Goal: Use online tool/utility: Utilize a website feature to perform a specific function

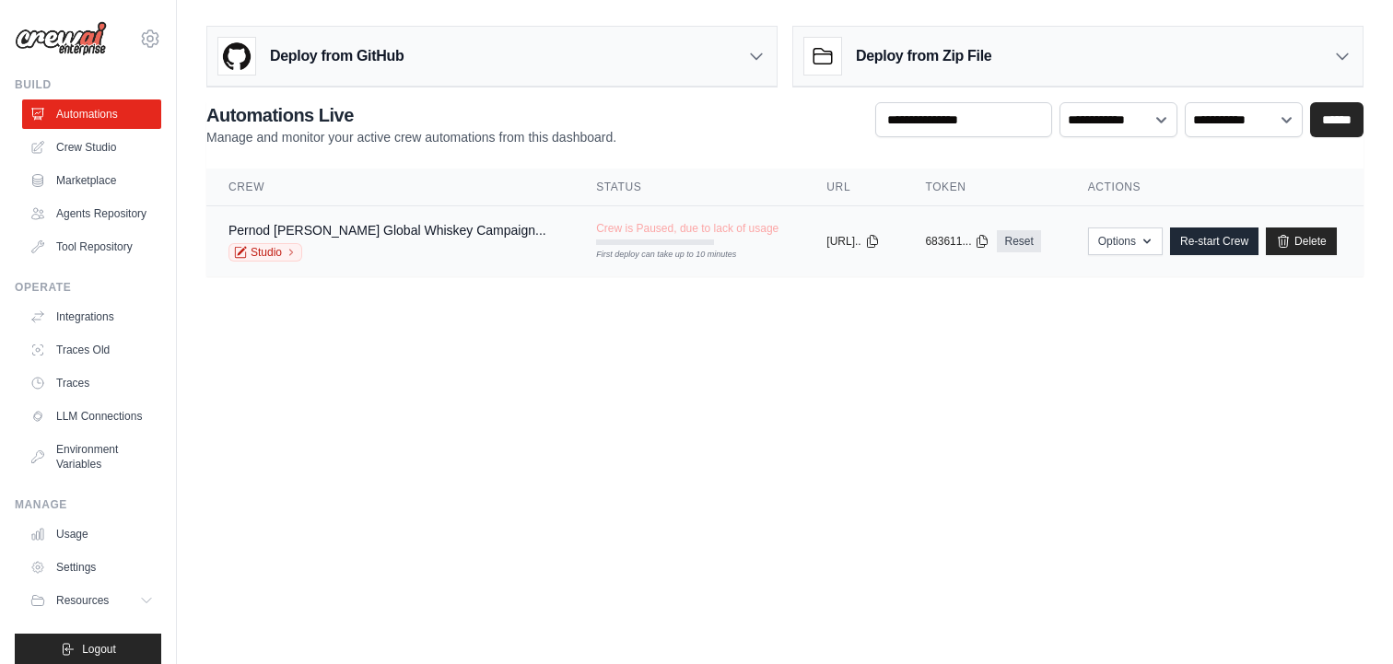
click at [399, 239] on div "Pernod Ricard Global Whiskey Campaign..." at bounding box center [387, 230] width 318 height 18
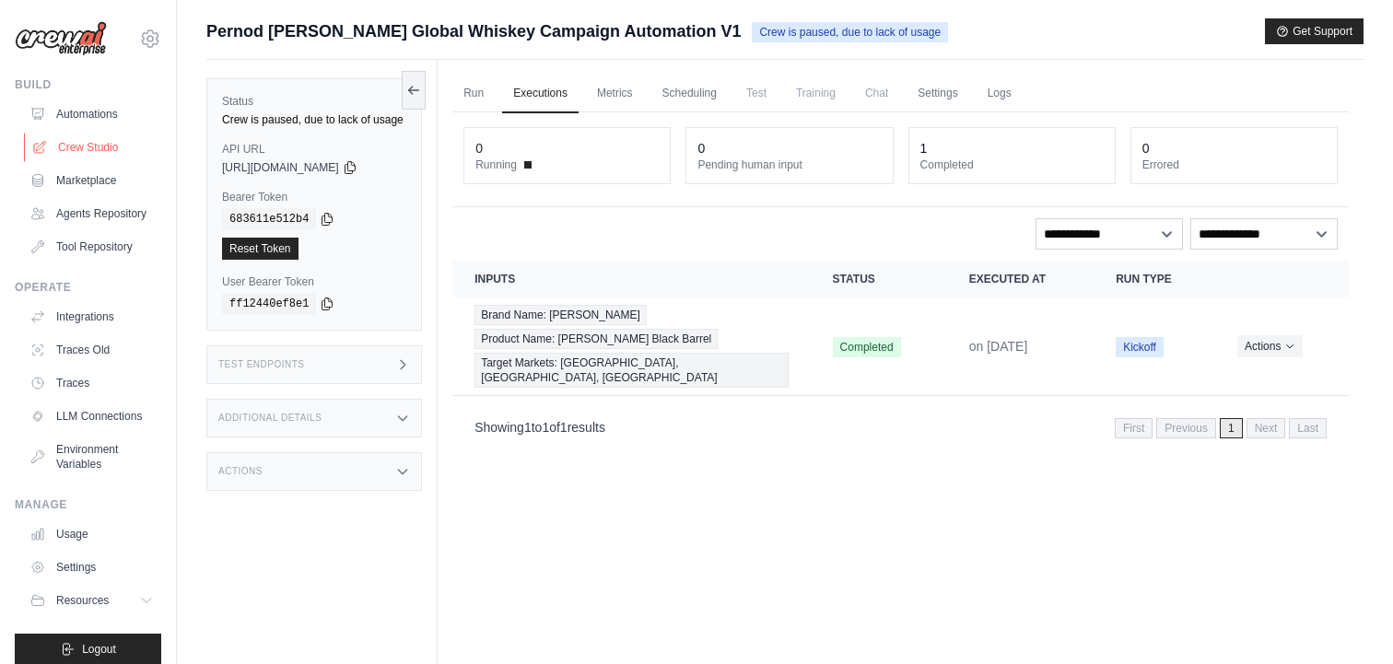
click at [91, 140] on link "Crew Studio" at bounding box center [93, 147] width 139 height 29
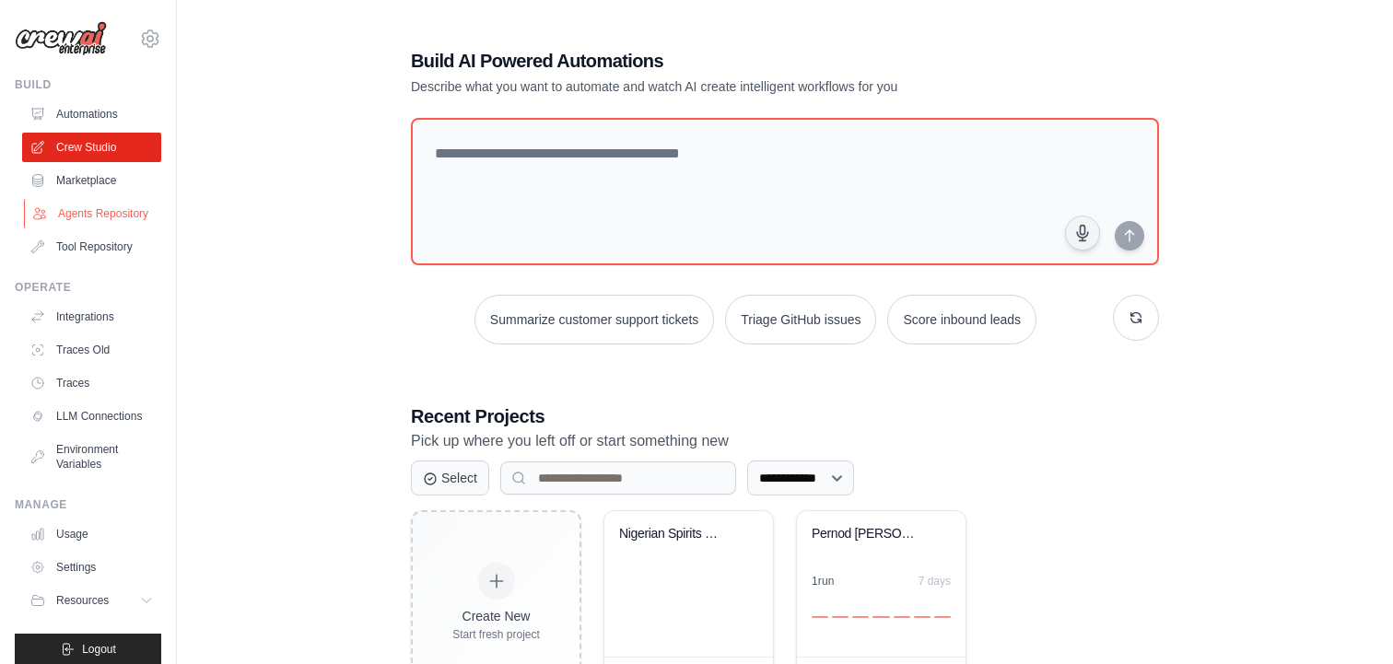
click at [103, 212] on link "Agents Repository" at bounding box center [93, 213] width 139 height 29
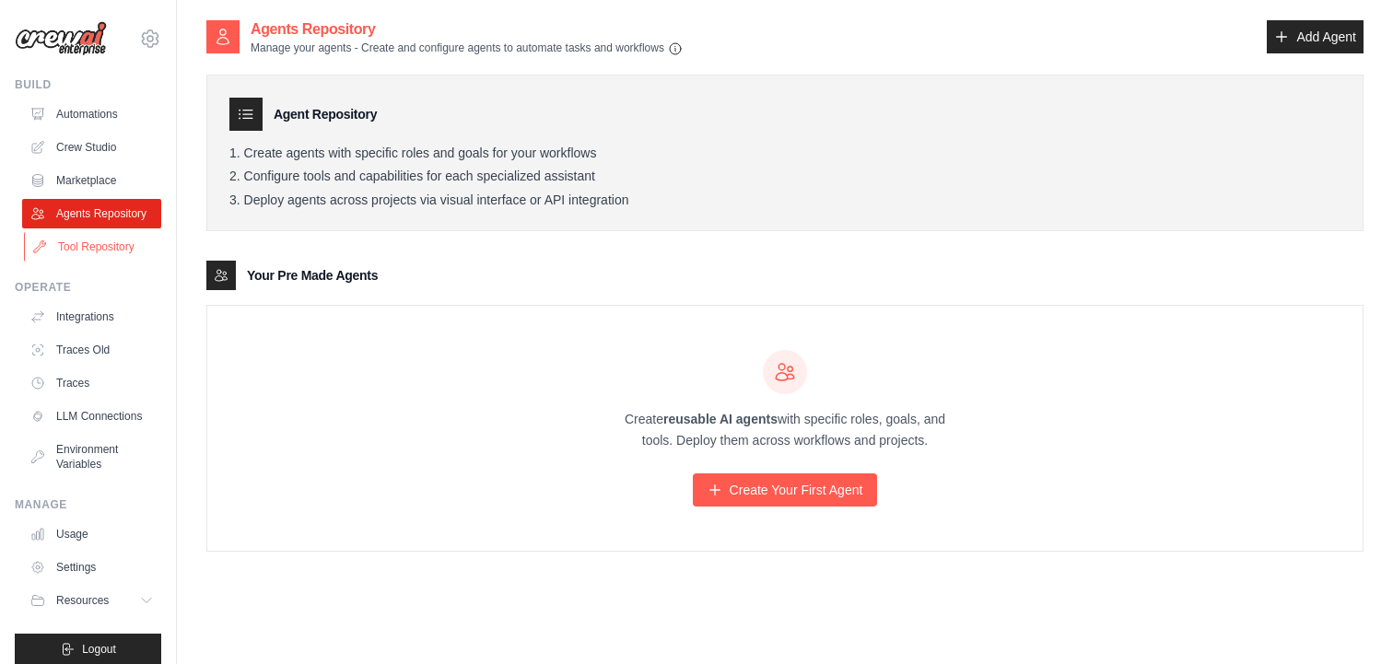
click at [110, 243] on link "Tool Repository" at bounding box center [93, 246] width 139 height 29
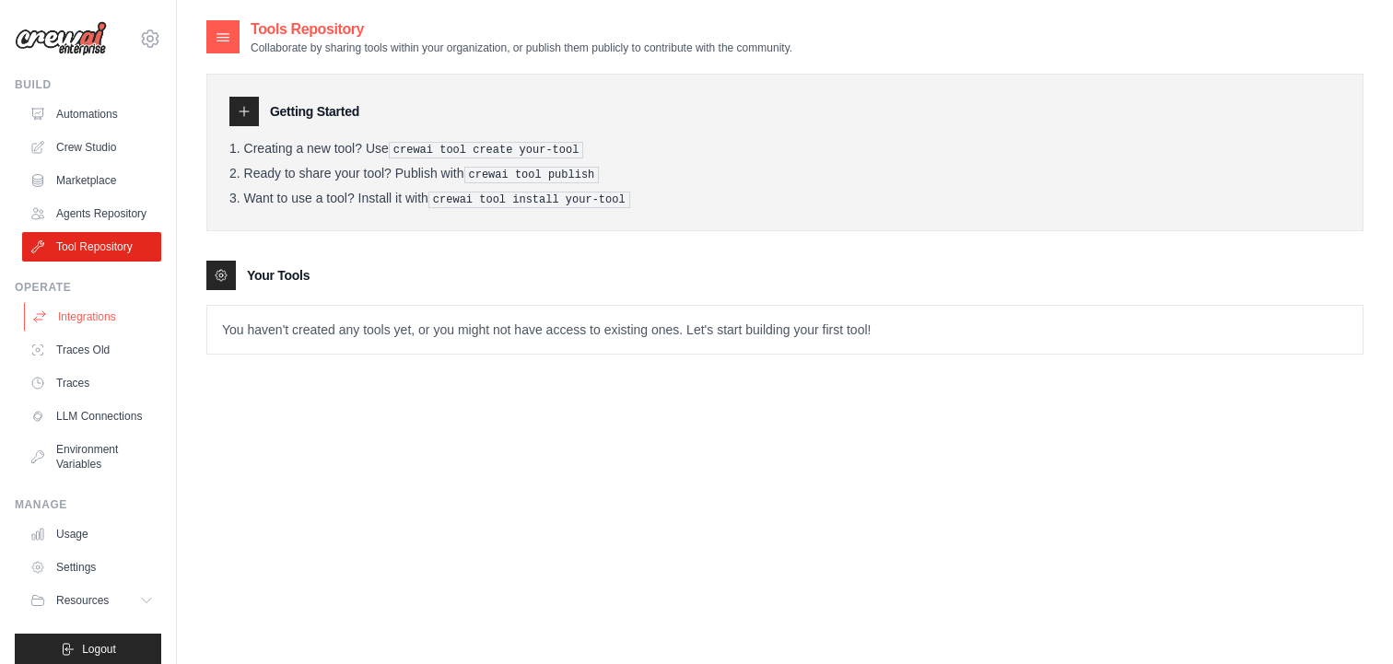
click at [115, 325] on link "Integrations" at bounding box center [93, 316] width 139 height 29
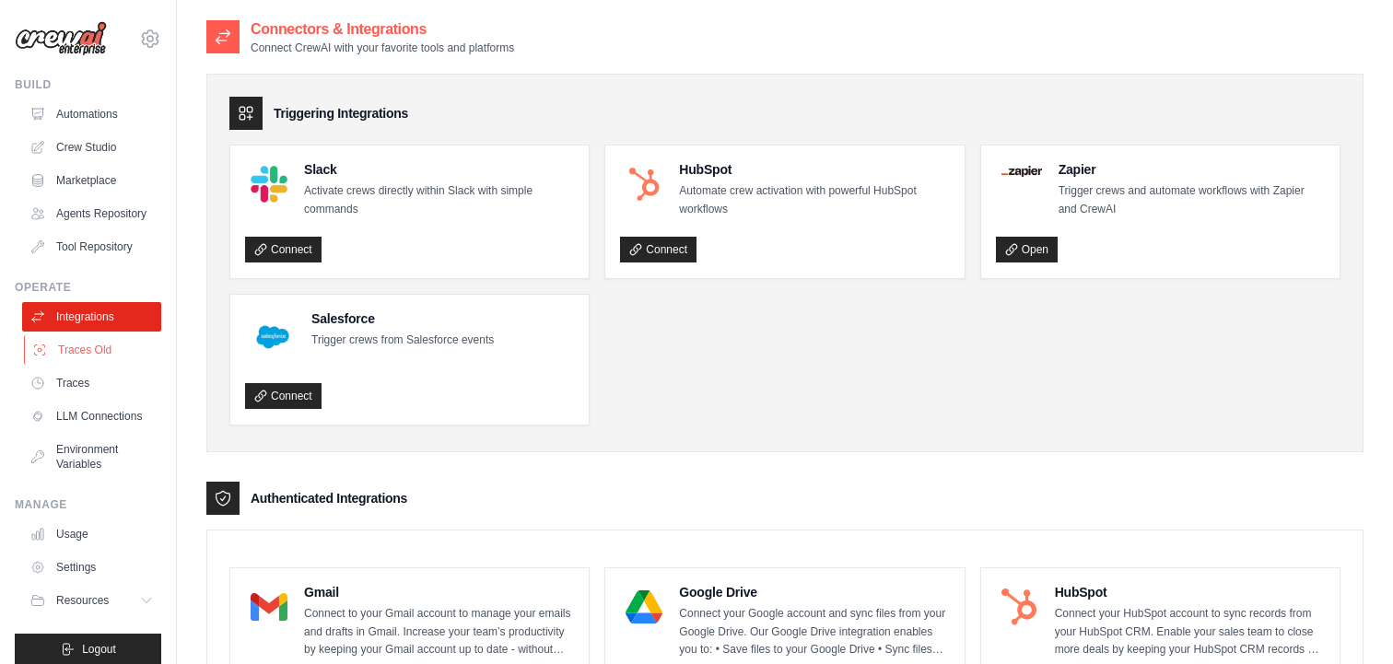
click at [115, 353] on link "Traces Old" at bounding box center [93, 349] width 139 height 29
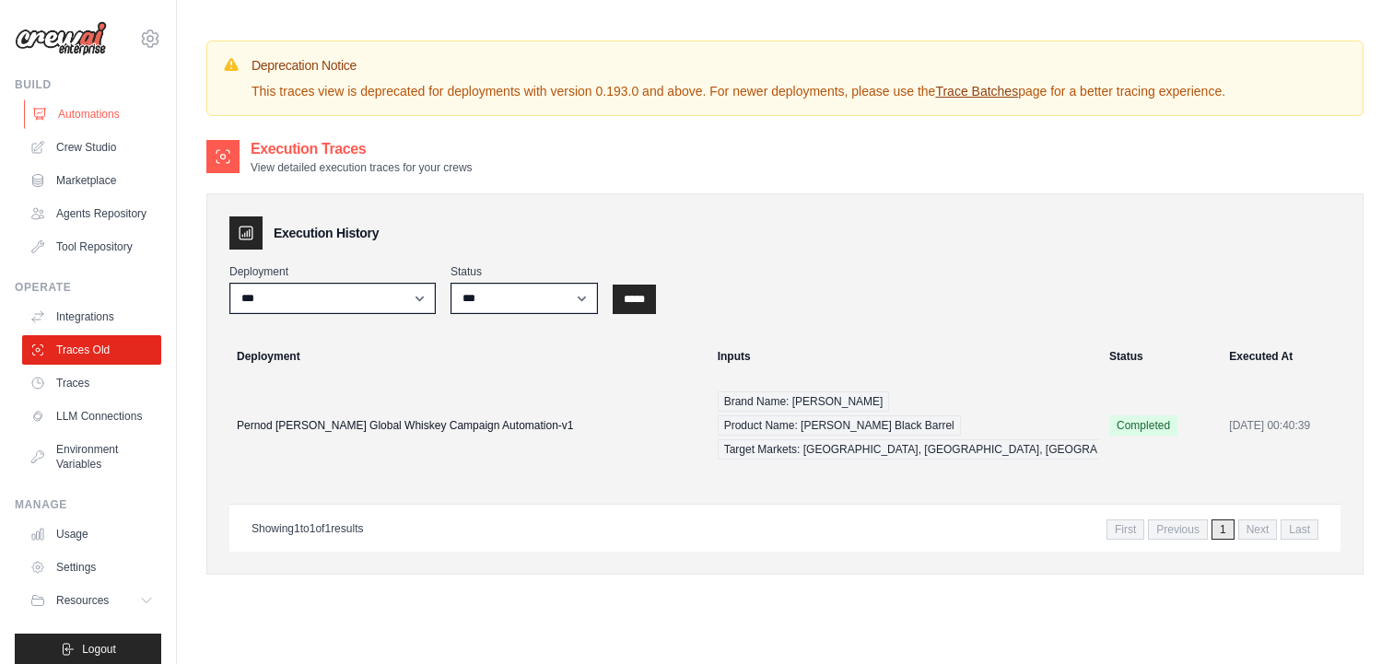
click at [110, 121] on link "Automations" at bounding box center [93, 114] width 139 height 29
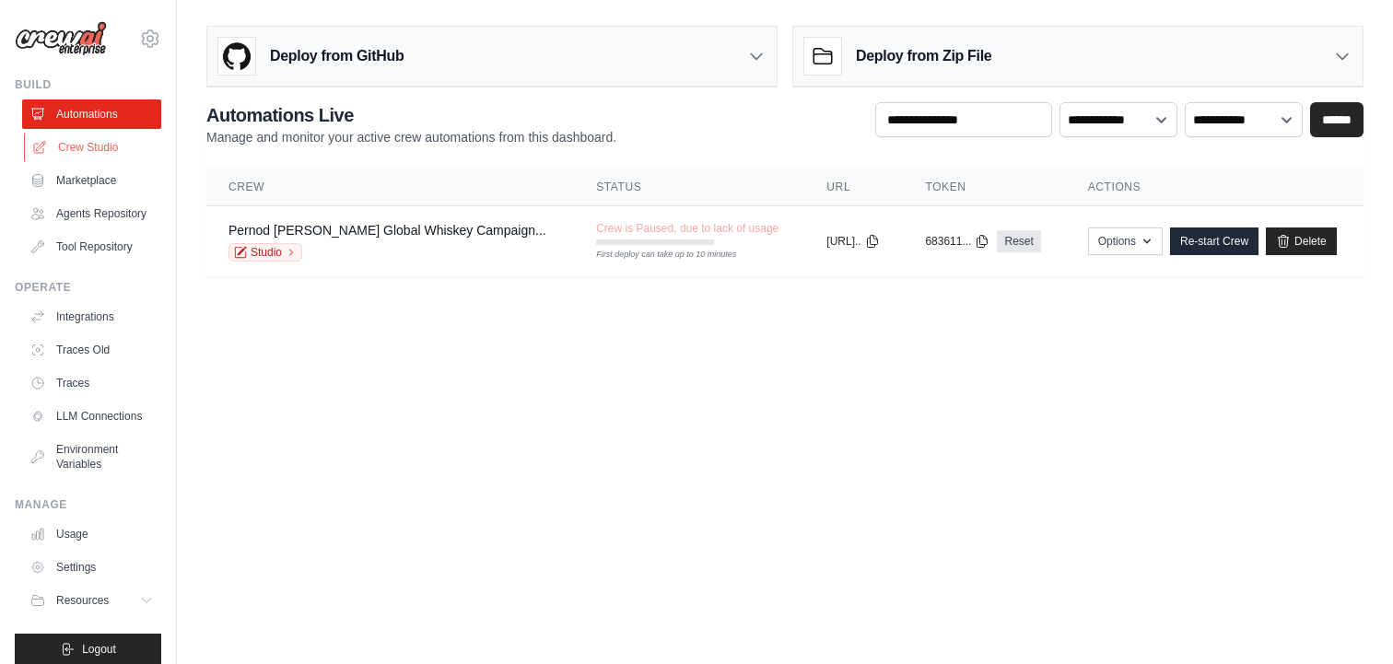
click at [119, 158] on link "Crew Studio" at bounding box center [93, 147] width 139 height 29
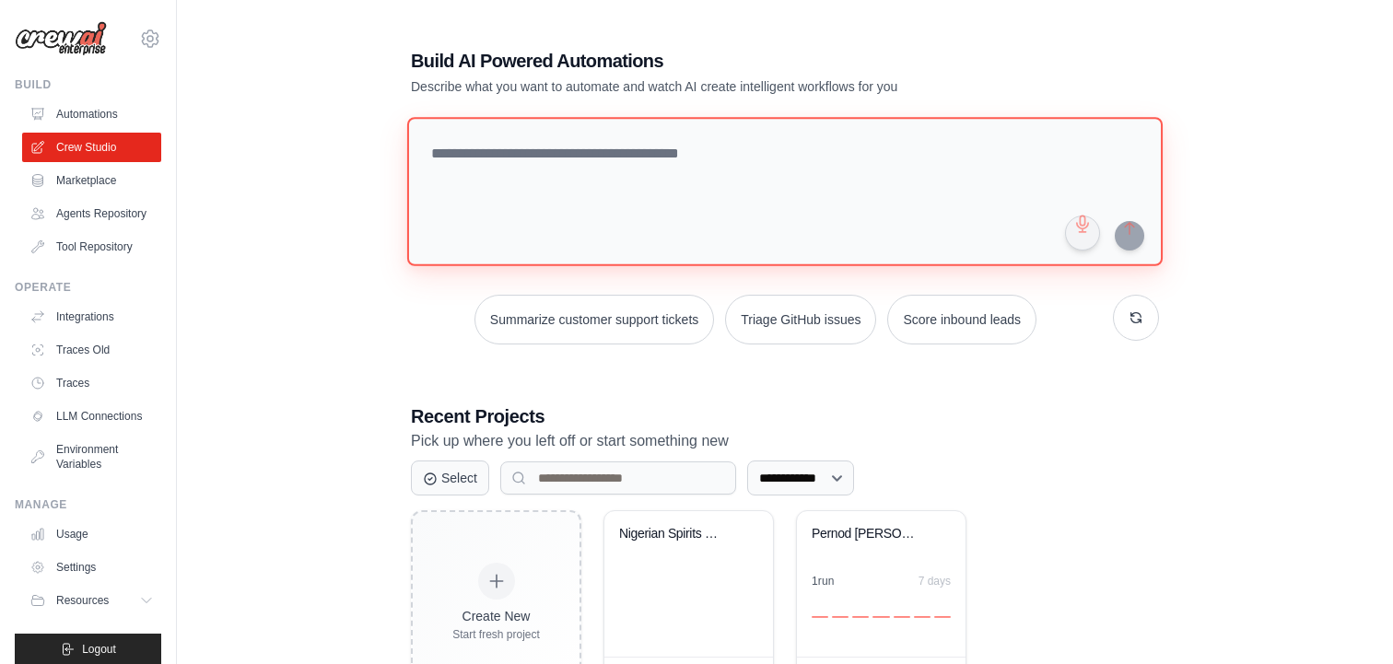
click at [893, 159] on textarea at bounding box center [784, 191] width 755 height 149
paste textarea "**********"
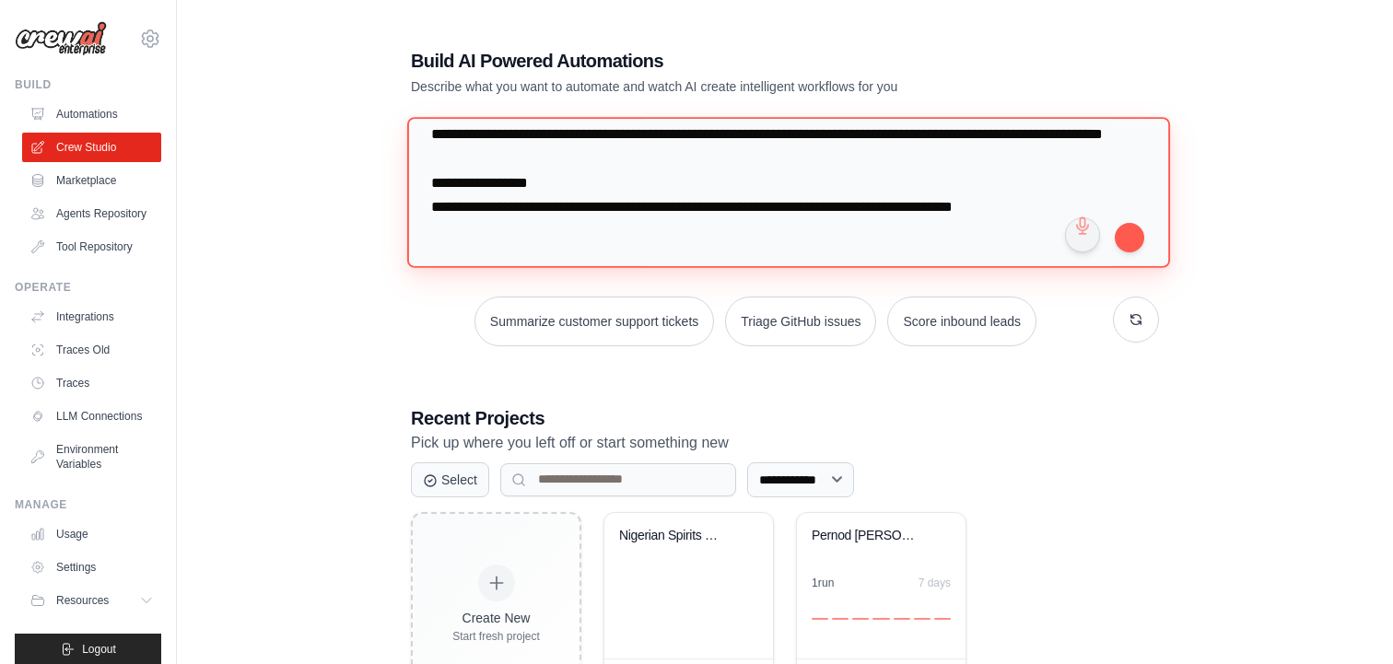
scroll to position [704, 0]
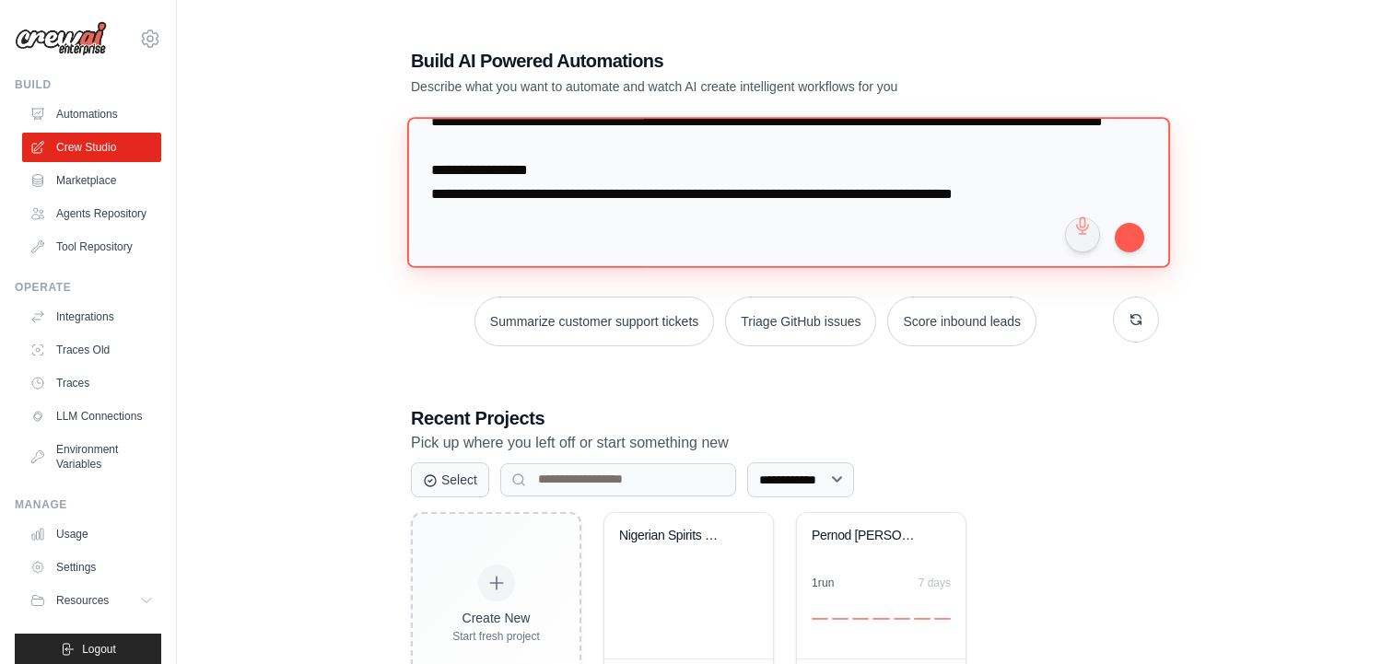
click at [668, 161] on textarea at bounding box center [788, 192] width 763 height 150
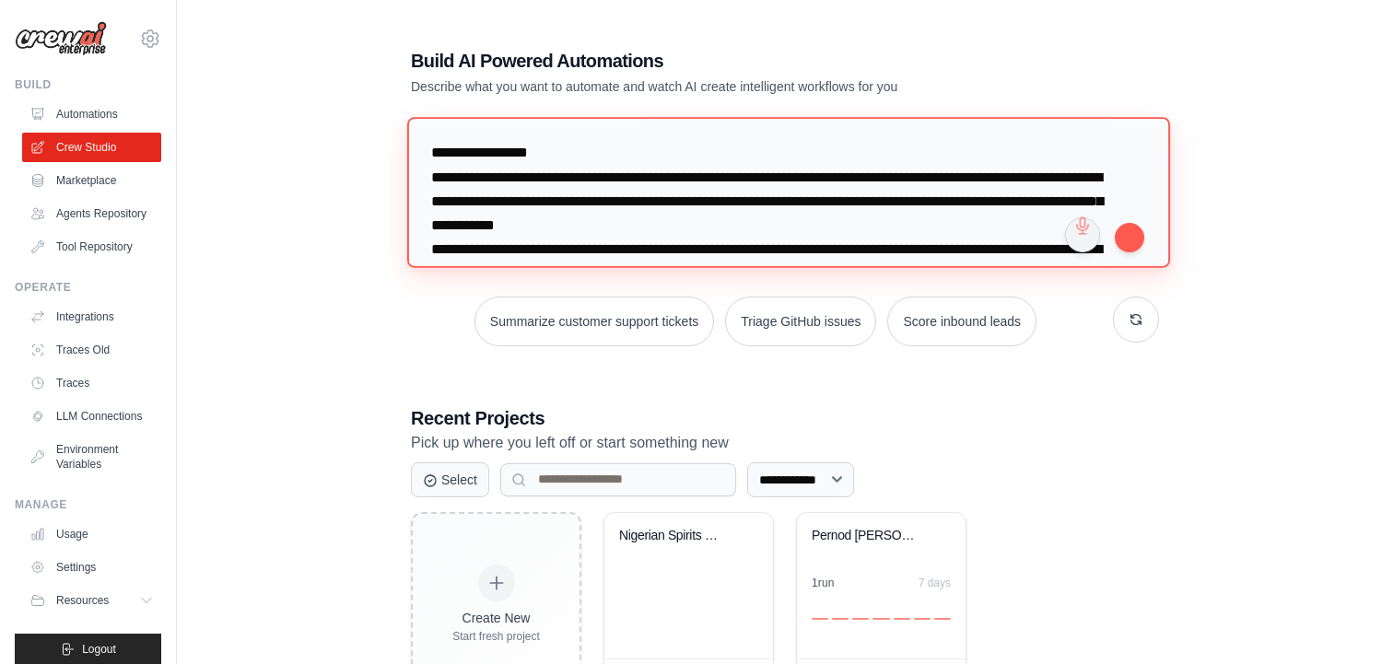
click at [670, 200] on textarea at bounding box center [788, 192] width 763 height 150
paste textarea "**********"
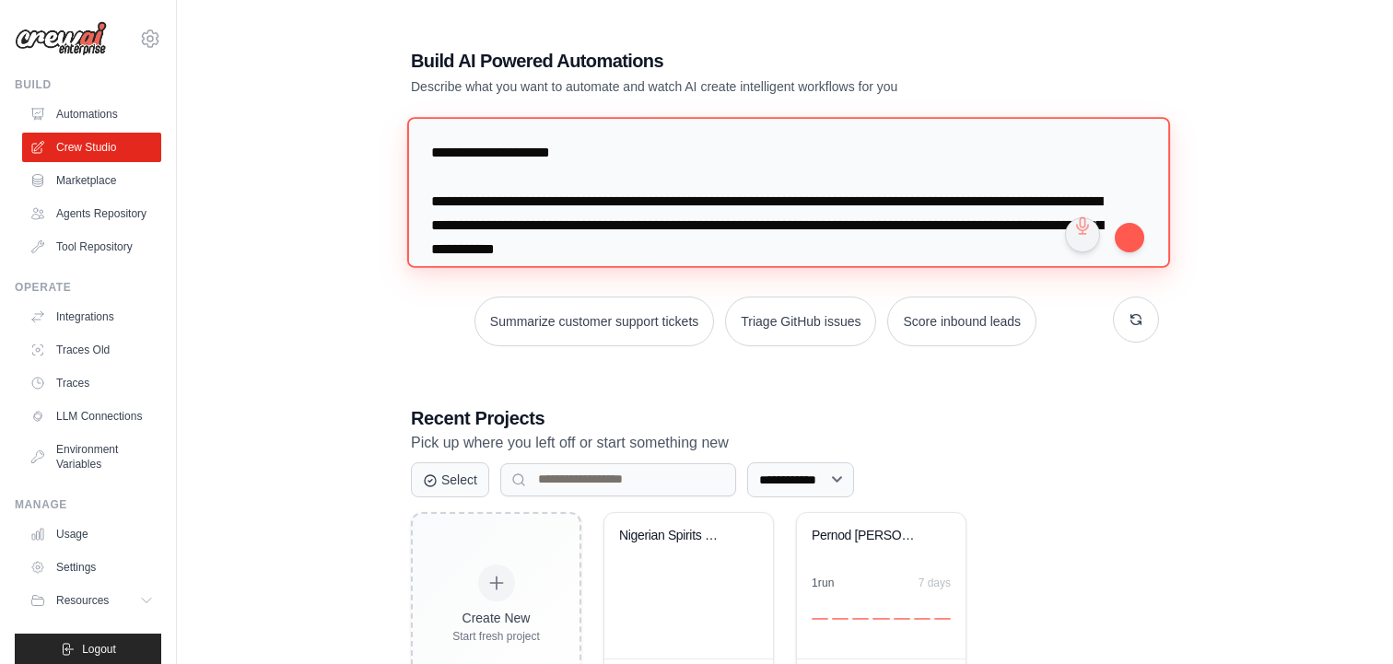
scroll to position [1360, 0]
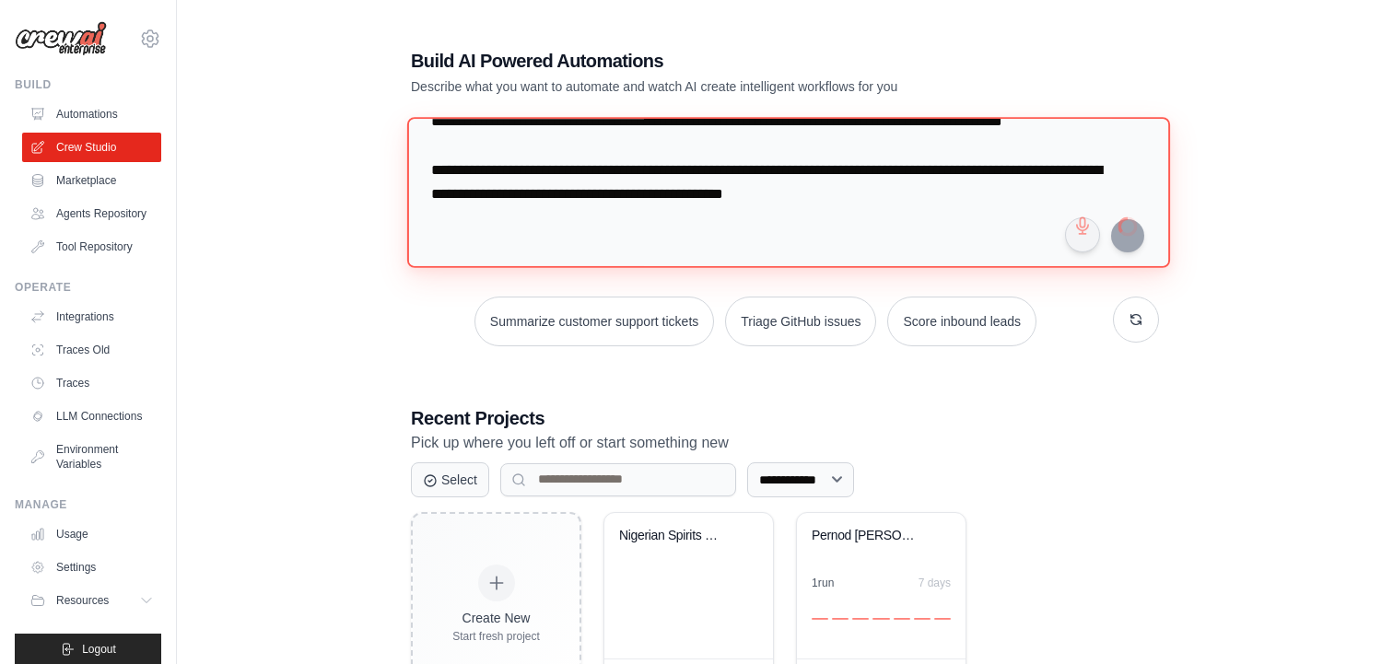
type textarea "**********"
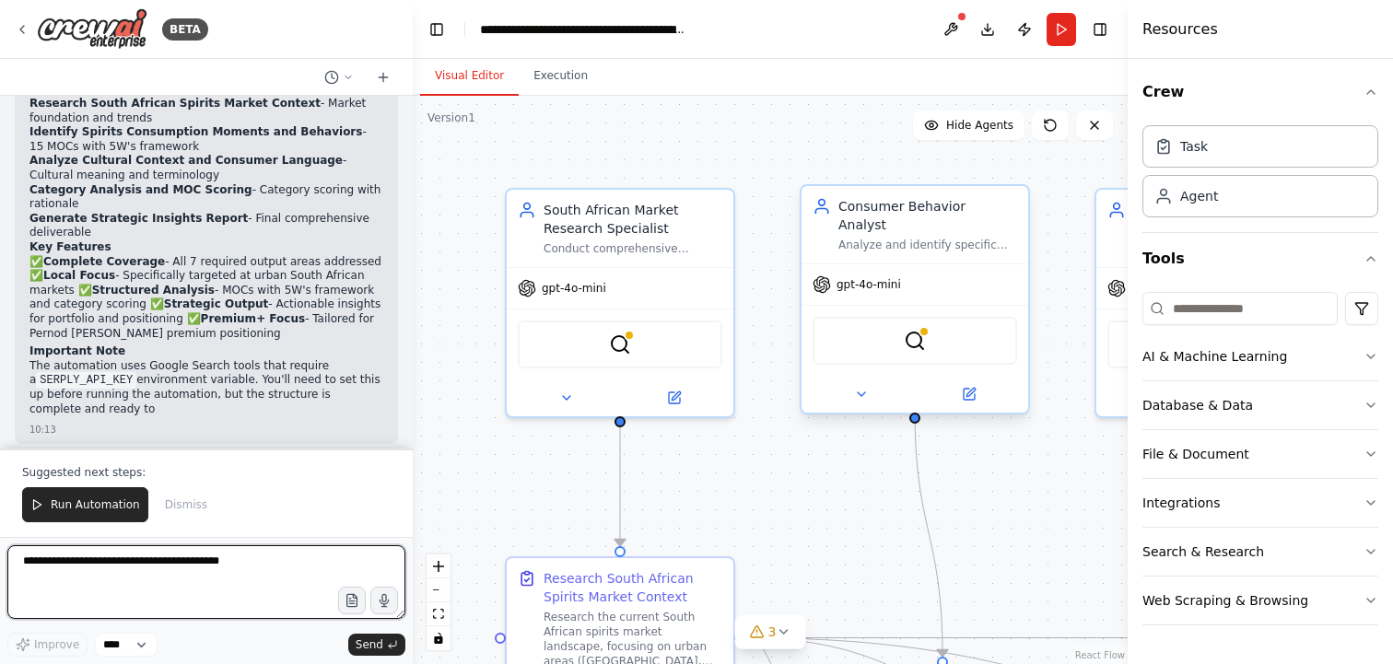
scroll to position [2451, 0]
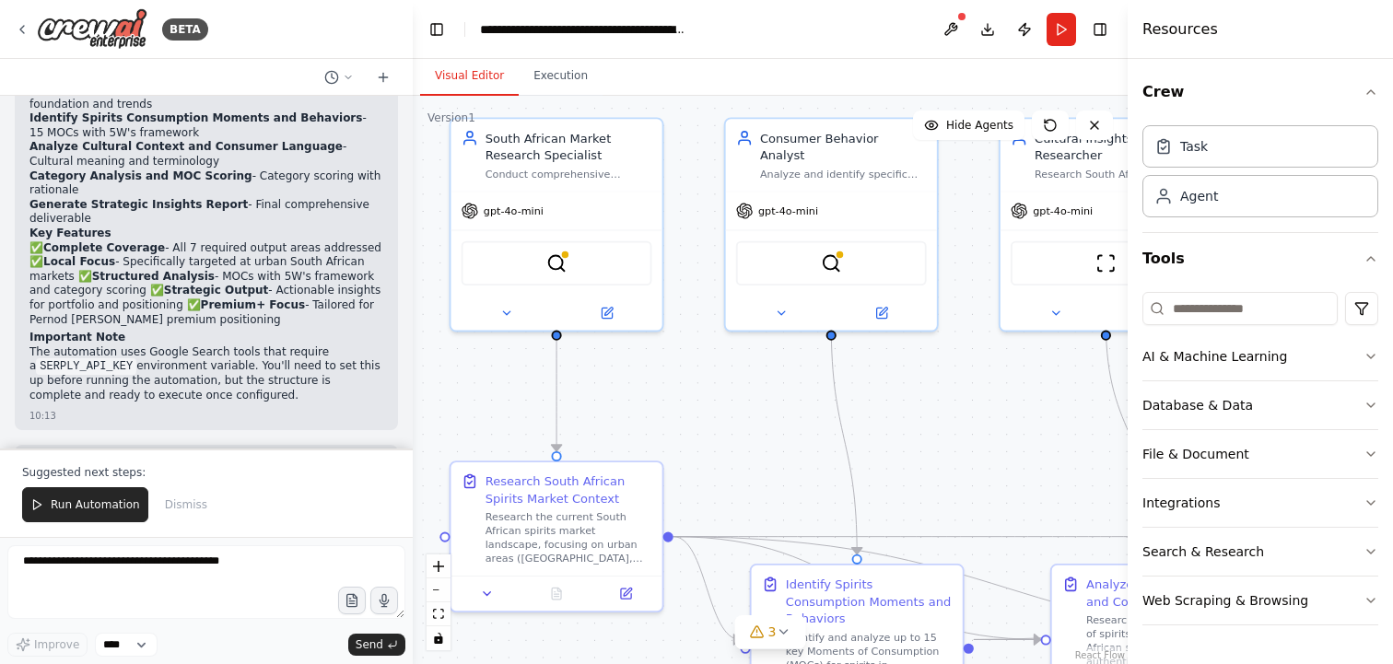
drag, startPoint x: 848, startPoint y: 508, endPoint x: 766, endPoint y: 423, distance: 117.9
click at [766, 423] on div ".deletable-edge-delete-btn { width: 20px; height: 20px; border: 0px solid #ffff…" at bounding box center [770, 380] width 715 height 568
click at [559, 537] on div "Research the current South African spirits market landscape, focusing on urban …" at bounding box center [569, 535] width 167 height 55
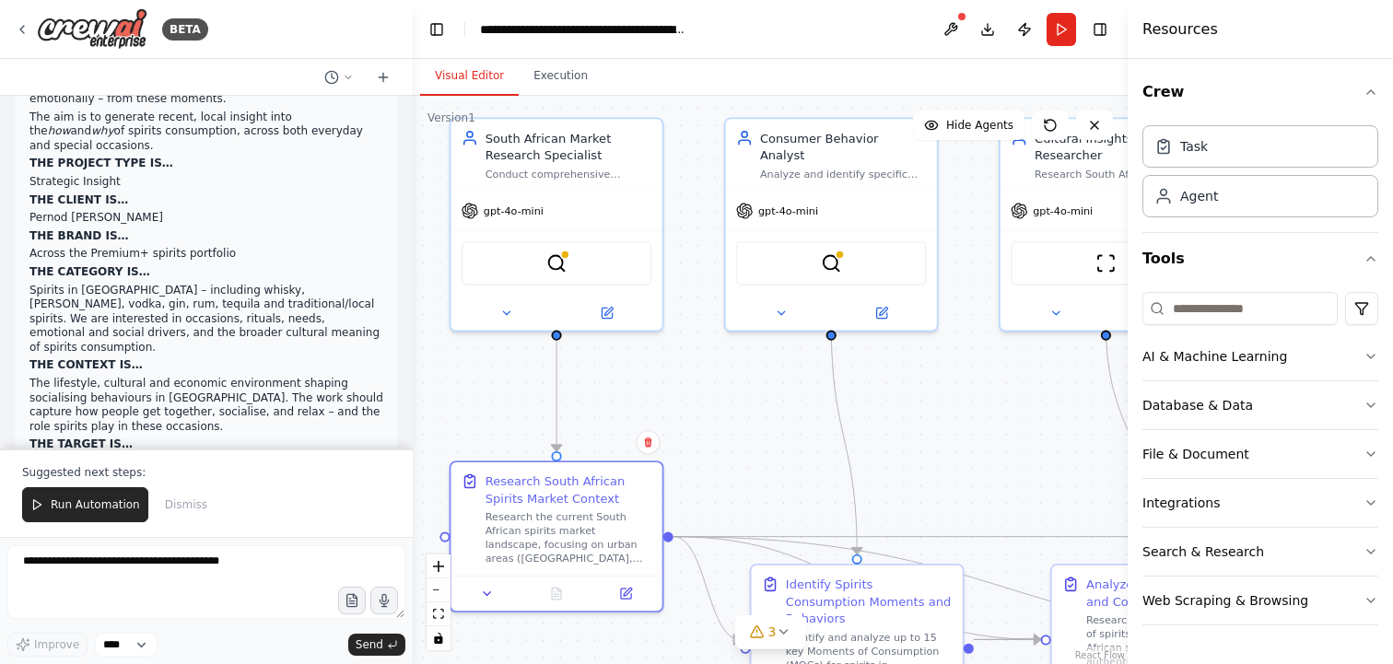
scroll to position [0, 0]
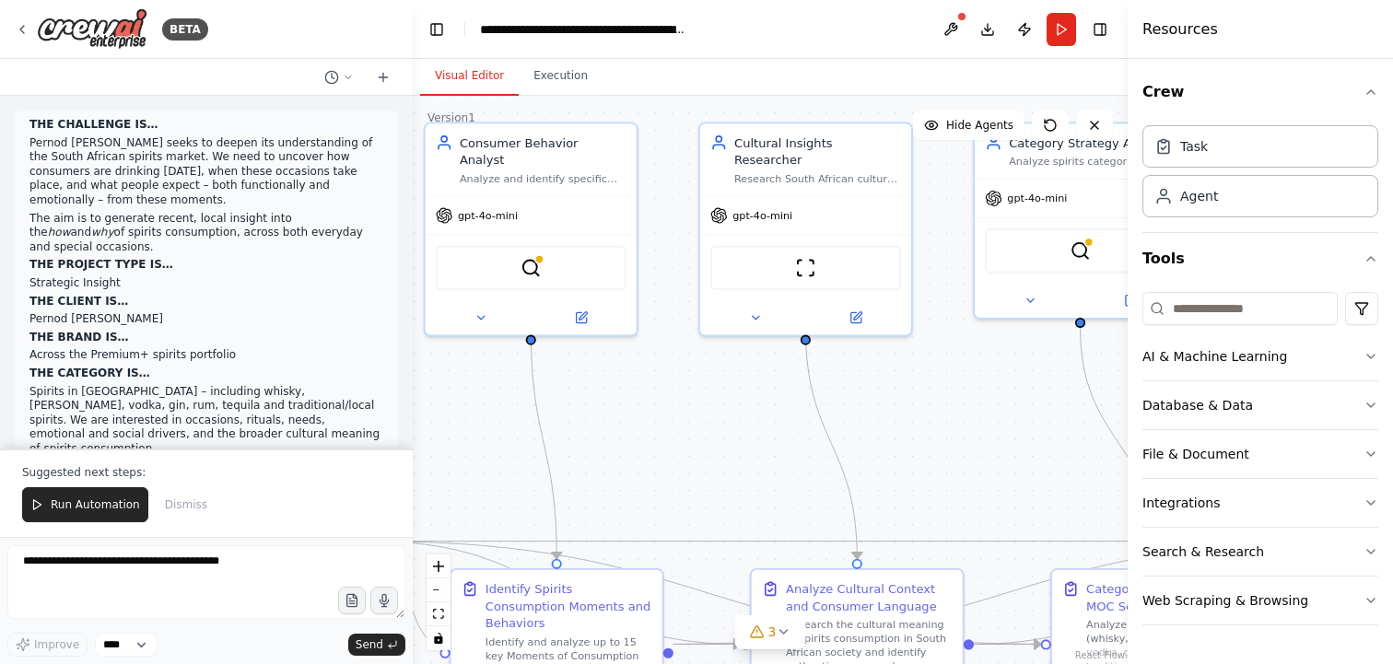
drag, startPoint x: 907, startPoint y: 425, endPoint x: 606, endPoint y: 439, distance: 300.7
click at [606, 439] on div ".deletable-edge-delete-btn { width: 20px; height: 20px; border: 0px solid #ffff…" at bounding box center [770, 380] width 715 height 568
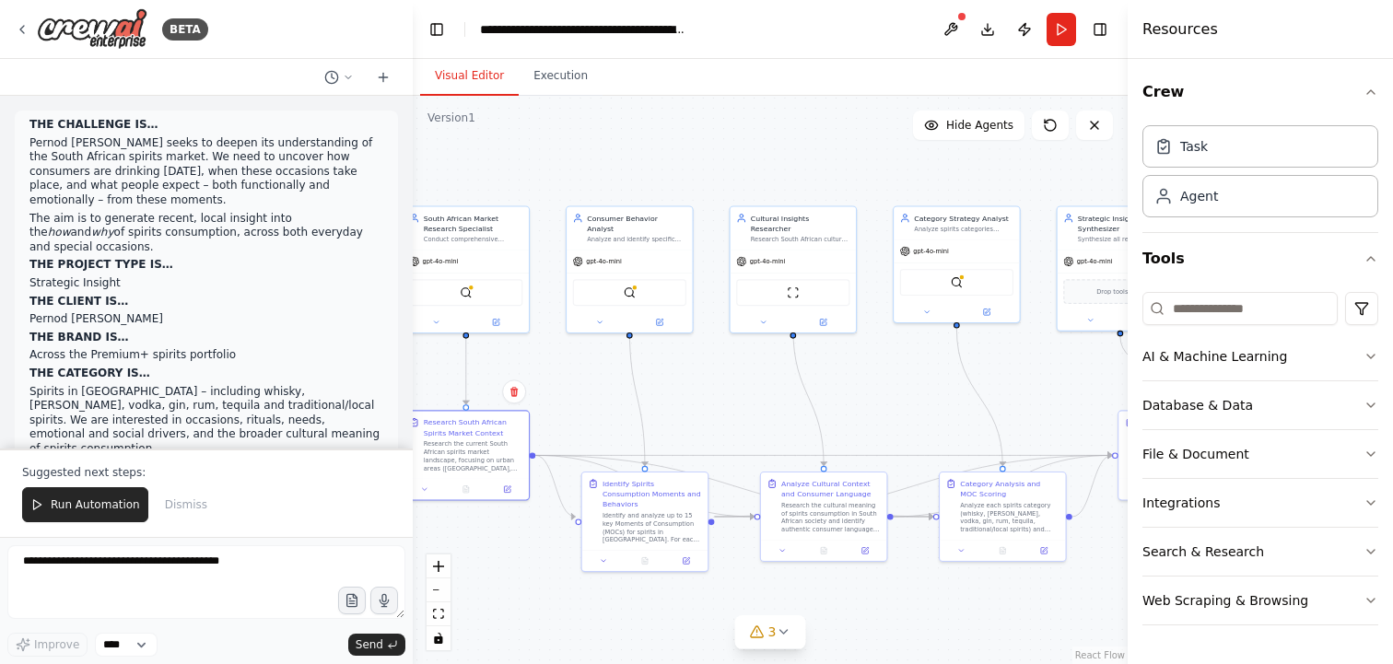
drag, startPoint x: 672, startPoint y: 440, endPoint x: 817, endPoint y: 391, distance: 153.8
click at [814, 391] on div ".deletable-edge-delete-btn { width: 20px; height: 20px; border: 0px solid #ffff…" at bounding box center [770, 380] width 715 height 568
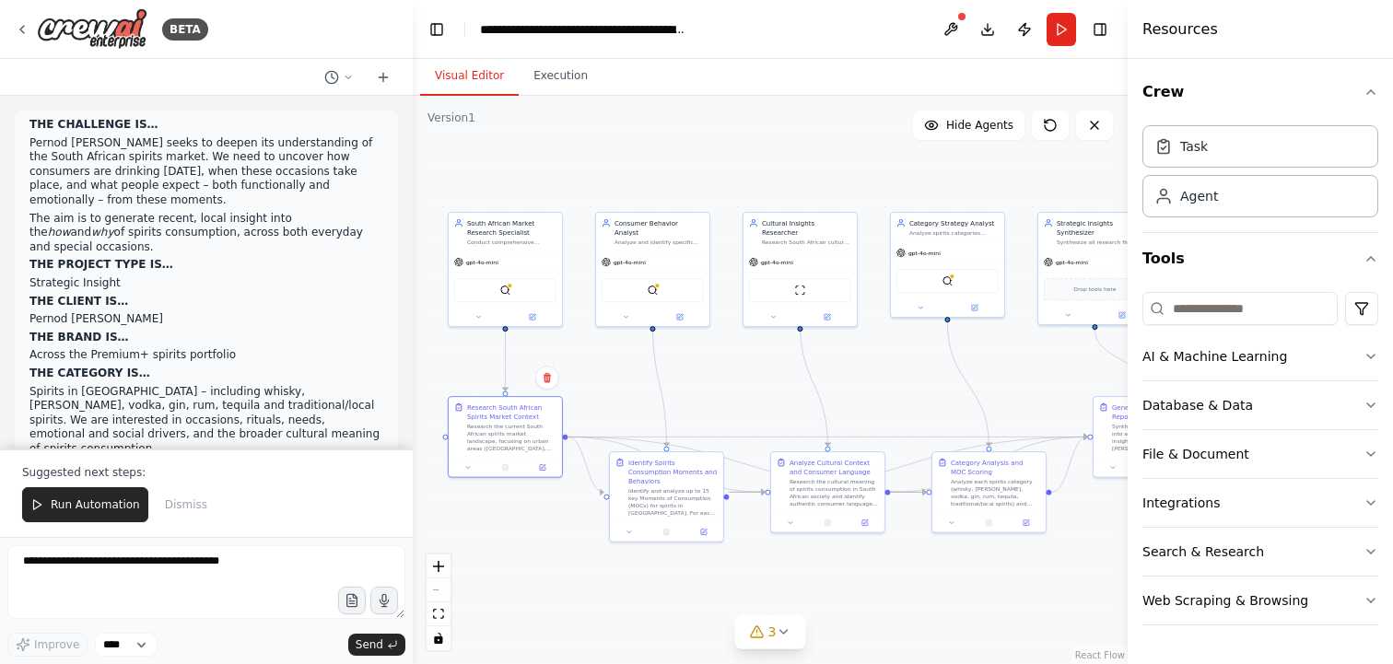
drag, startPoint x: 943, startPoint y: 381, endPoint x: 906, endPoint y: 371, distance: 38.2
click at [906, 371] on div ".deletable-edge-delete-btn { width: 20px; height: 20px; border: 0px solid #ffff…" at bounding box center [770, 380] width 715 height 568
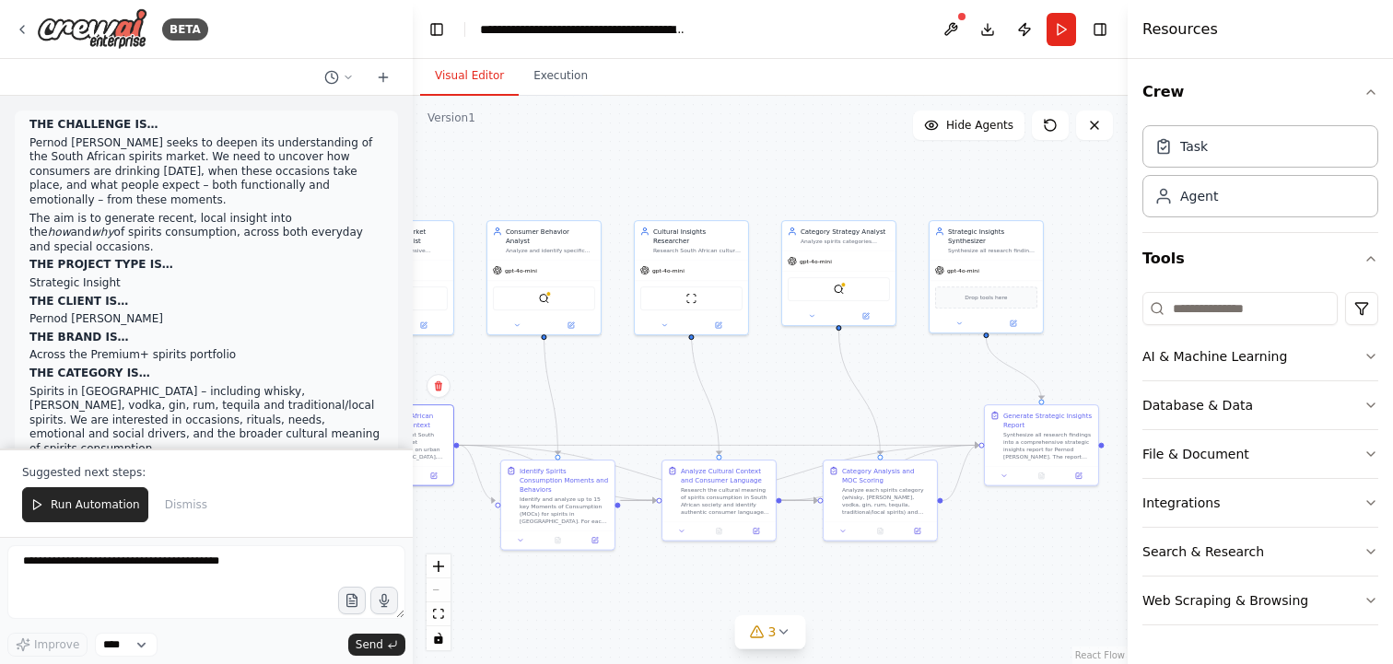
drag, startPoint x: 886, startPoint y: 398, endPoint x: 775, endPoint y: 404, distance: 111.6
click at [775, 404] on div ".deletable-edge-delete-btn { width: 20px; height: 20px; border: 0px solid #ffff…" at bounding box center [770, 380] width 715 height 568
click at [821, 232] on div "Category Strategy Analyst" at bounding box center [846, 229] width 89 height 9
click at [826, 237] on div "Analyze spirits categories (whisky, brandy, vodka, gin, rum, tequila, tradition…" at bounding box center [846, 239] width 89 height 7
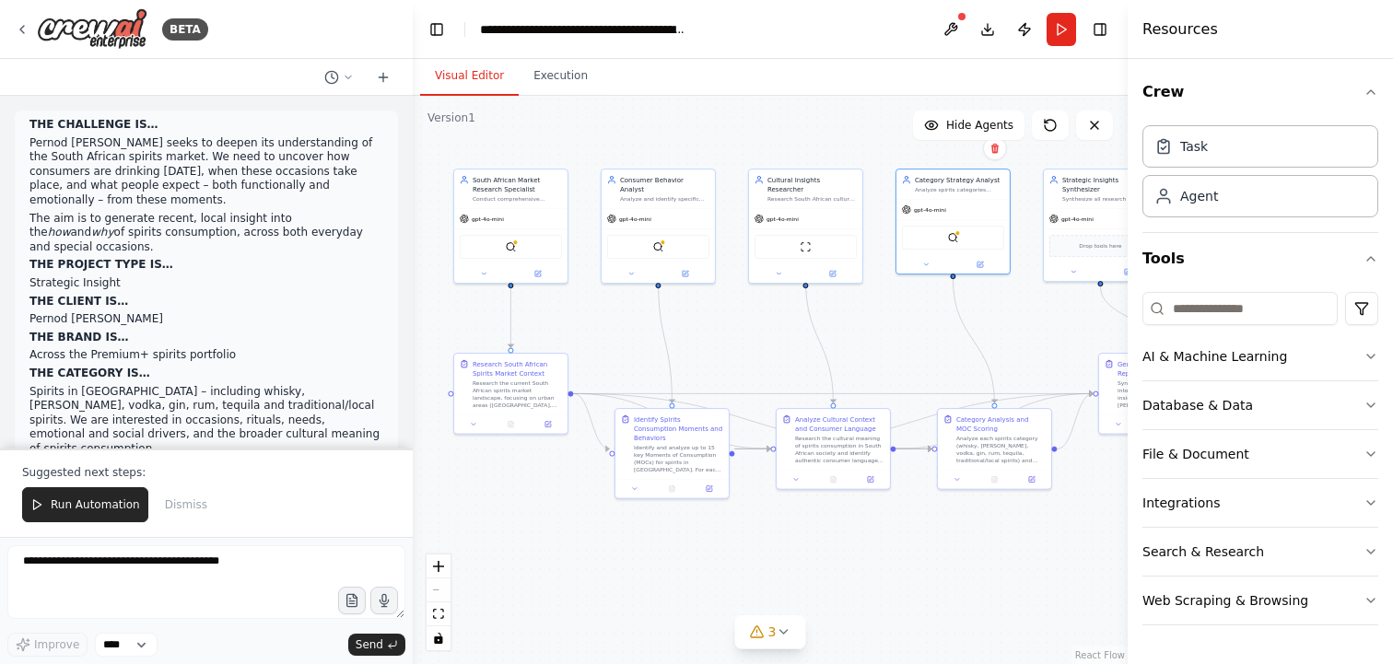
drag, startPoint x: 679, startPoint y: 419, endPoint x: 792, endPoint y: 369, distance: 124.1
click at [792, 369] on div ".deletable-edge-delete-btn { width: 20px; height: 20px; border: 0px solid #ffff…" at bounding box center [770, 380] width 715 height 568
click at [785, 637] on icon at bounding box center [783, 632] width 15 height 15
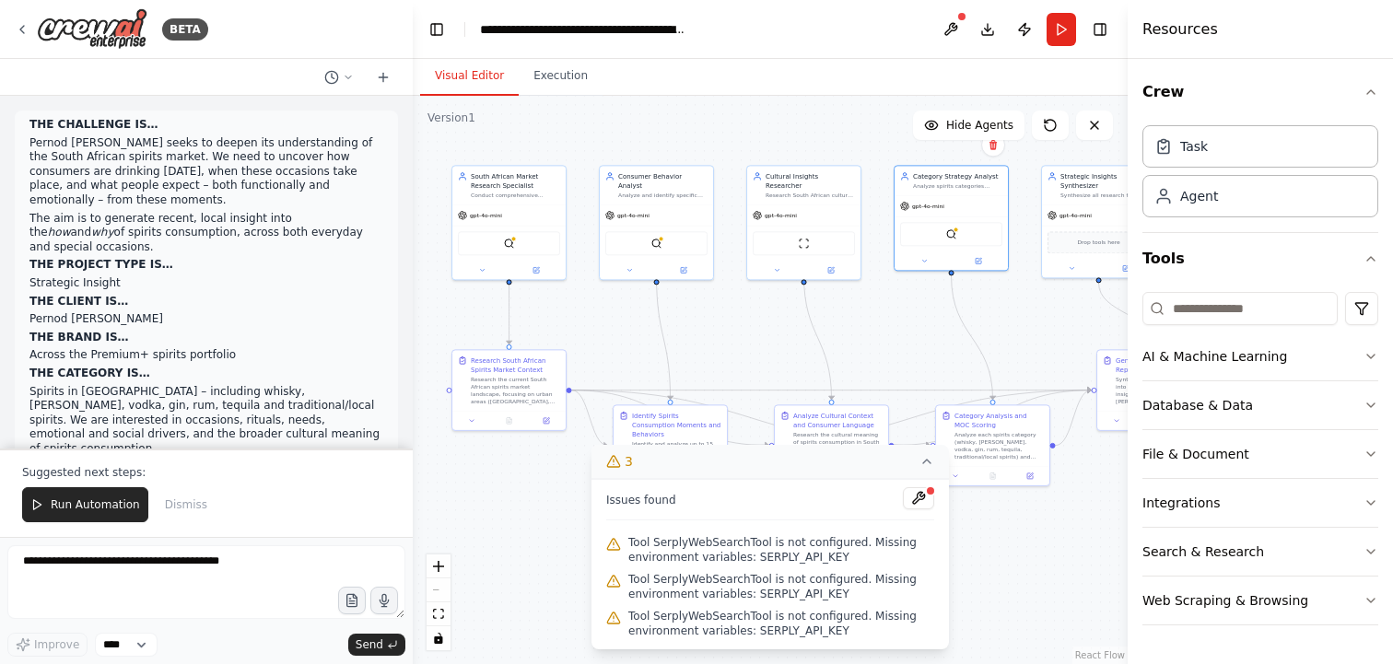
click at [813, 558] on span "Tool SerplyWebSearchTool is not configured. Missing environment variables: SERP…" at bounding box center [781, 549] width 306 height 29
click at [813, 559] on span "Tool SerplyWebSearchTool is not configured. Missing environment variables: SERP…" at bounding box center [781, 549] width 306 height 29
click at [930, 497] on div at bounding box center [930, 491] width 11 height 11
click at [928, 498] on button at bounding box center [918, 498] width 31 height 22
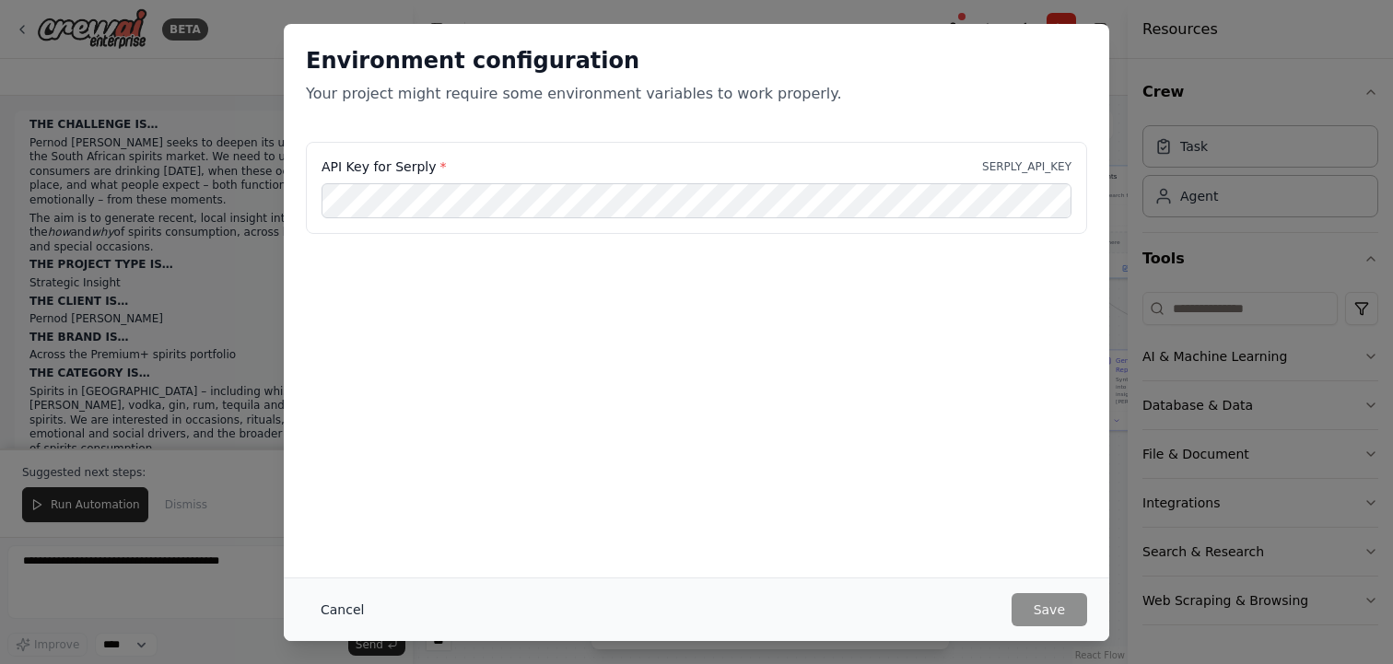
click at [334, 614] on button "Cancel" at bounding box center [342, 609] width 73 height 33
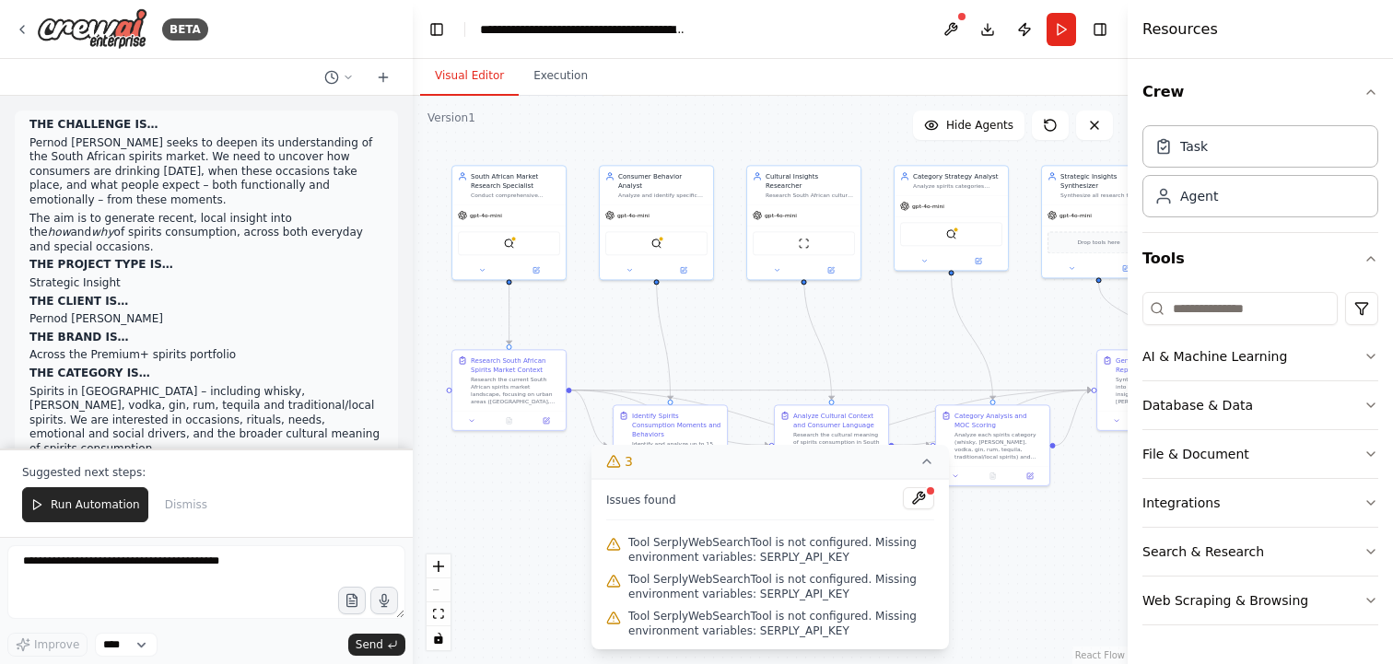
click at [797, 315] on div ".deletable-edge-delete-btn { width: 20px; height: 20px; border: 0px solid #ffff…" at bounding box center [770, 380] width 715 height 568
click at [555, 84] on button "Execution" at bounding box center [561, 76] width 84 height 39
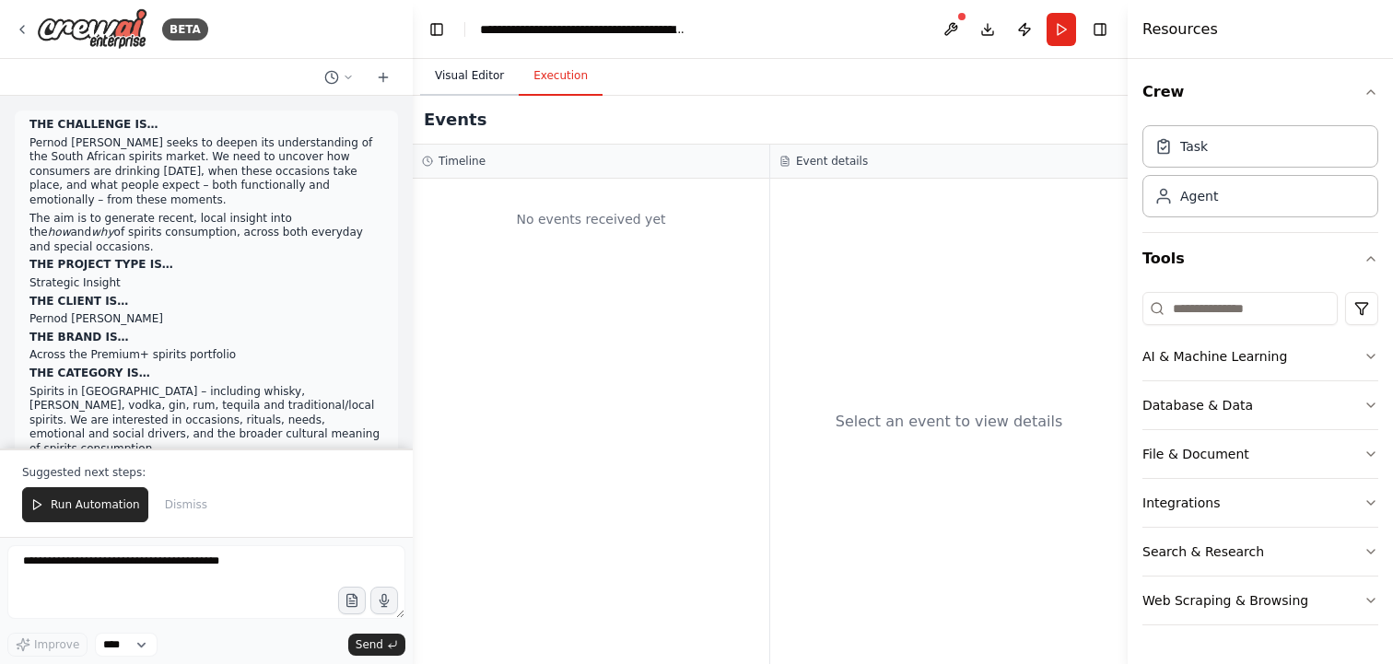
click at [482, 86] on button "Visual Editor" at bounding box center [469, 76] width 99 height 39
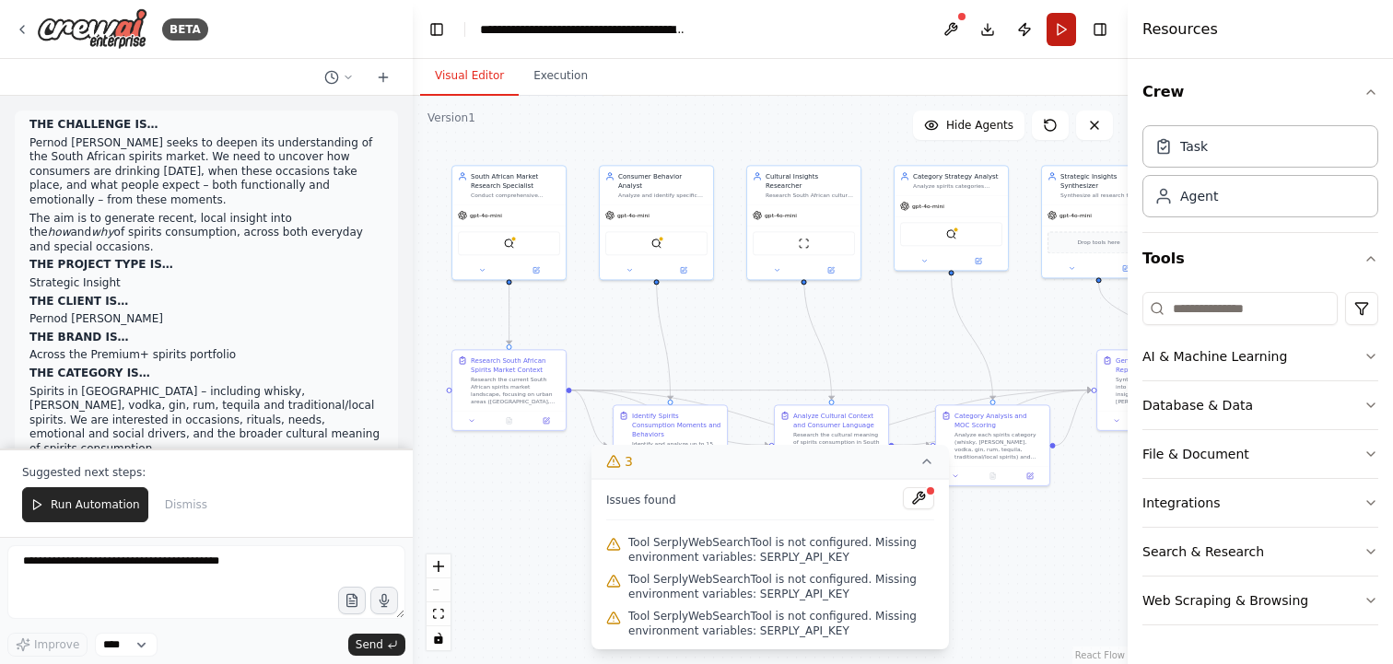
click at [1063, 39] on button "Run" at bounding box center [1061, 29] width 29 height 33
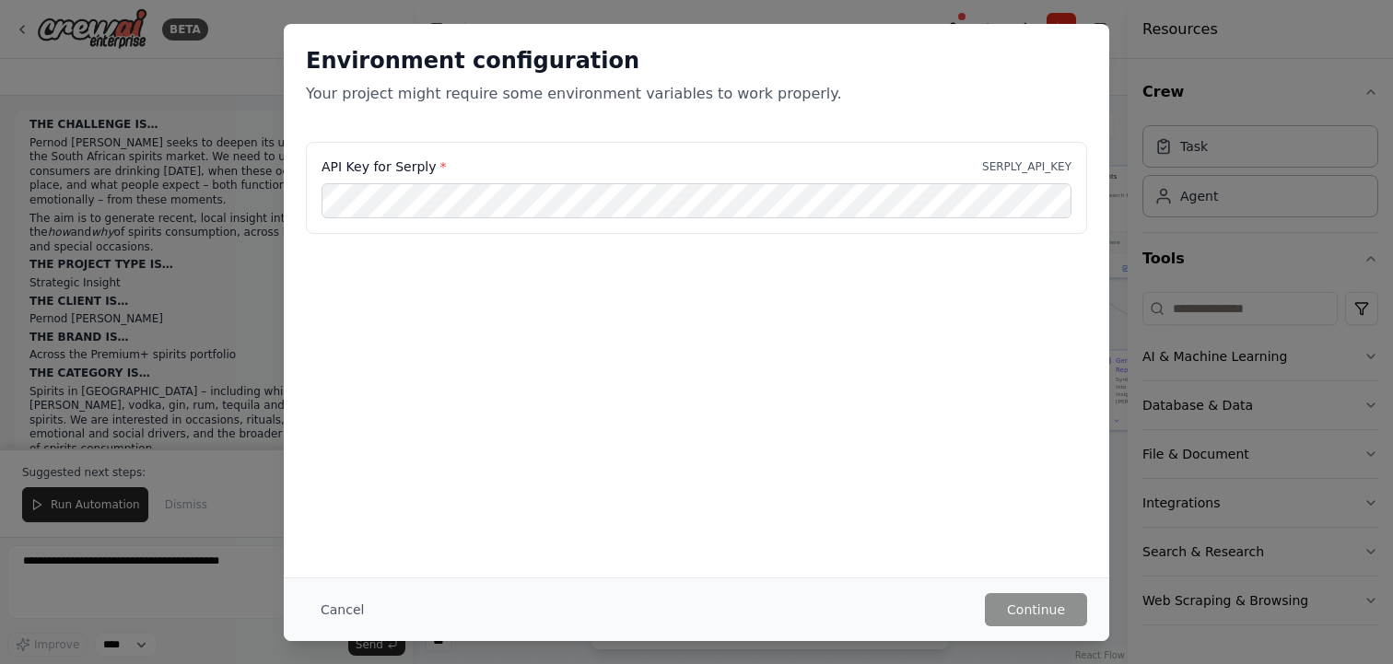
click at [1009, 151] on div "API Key for Serply * SERPLY_API_KEY" at bounding box center [696, 188] width 781 height 92
click at [331, 608] on button "Cancel" at bounding box center [342, 609] width 73 height 33
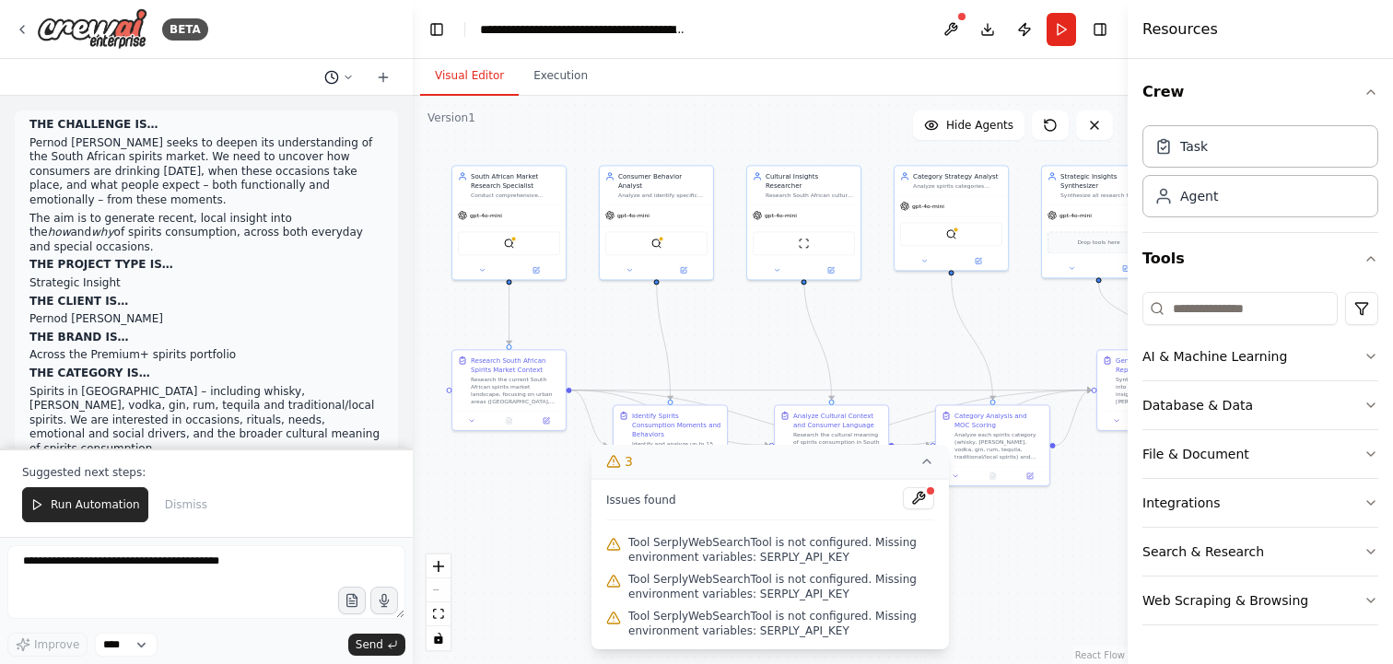
click at [347, 76] on icon at bounding box center [348, 77] width 11 height 11
click at [247, 174] on div at bounding box center [206, 332] width 413 height 664
click at [510, 253] on div "SerplyWebSearchTool" at bounding box center [508, 242] width 113 height 36
click at [446, 27] on button "Toggle Left Sidebar" at bounding box center [437, 30] width 26 height 26
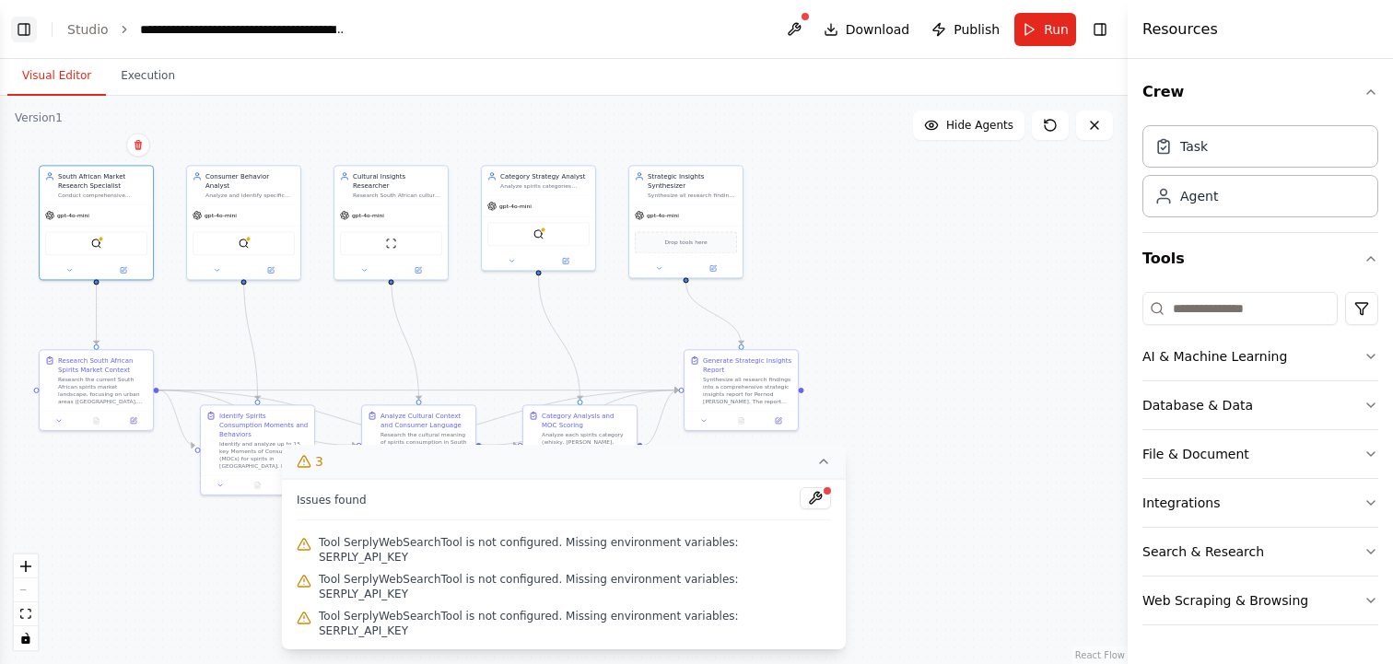
click at [26, 36] on button "Toggle Left Sidebar" at bounding box center [24, 30] width 26 height 26
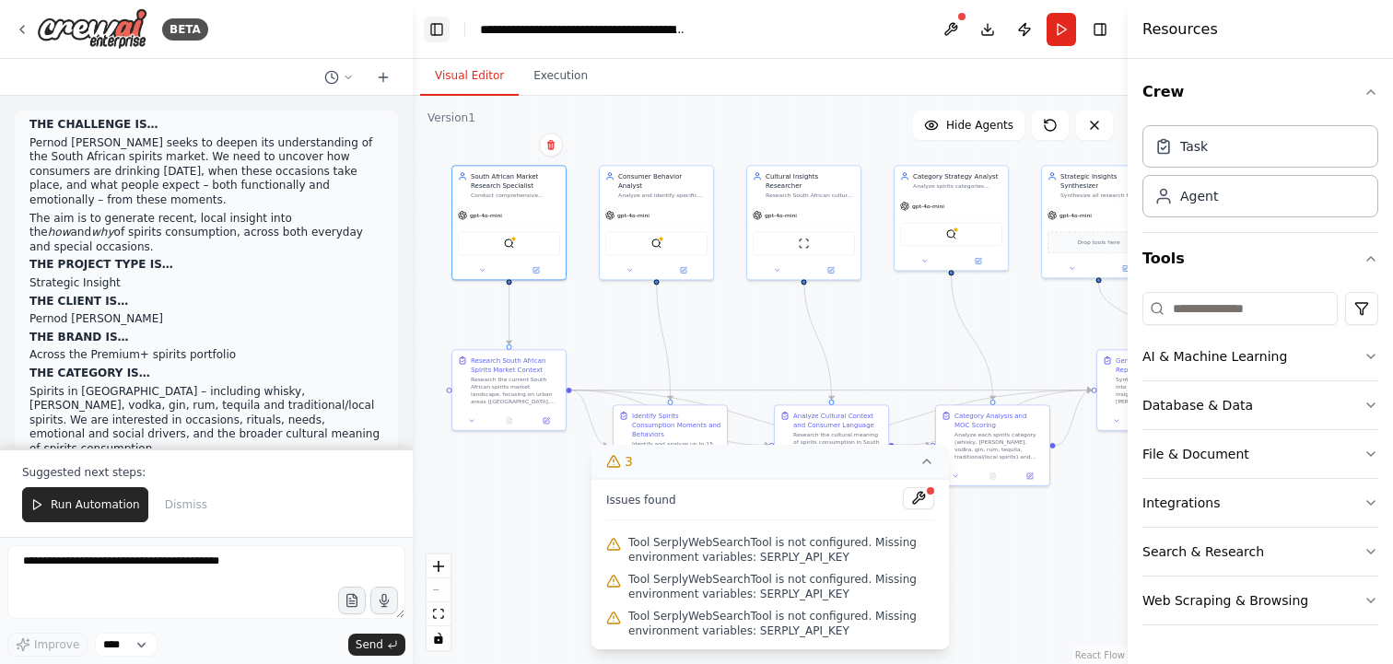
click at [432, 35] on button "Toggle Left Sidebar" at bounding box center [437, 30] width 26 height 26
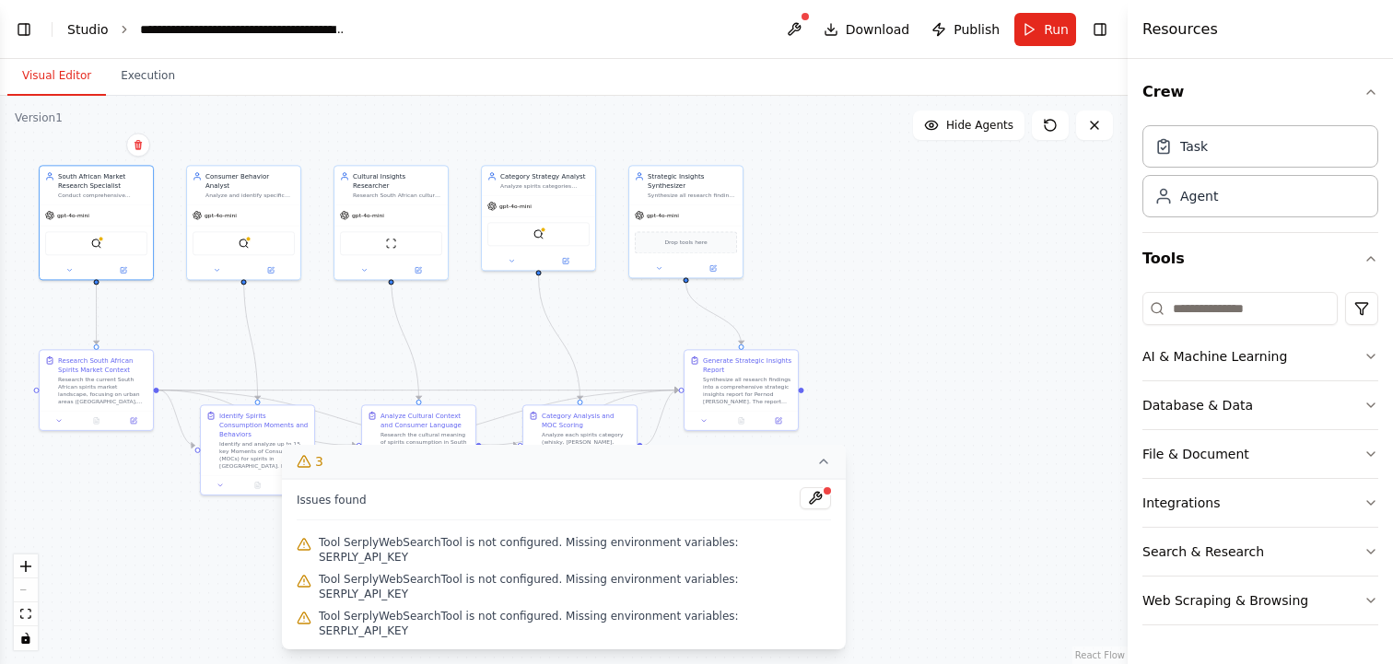
click at [88, 27] on link "Studio" at bounding box center [87, 29] width 41 height 15
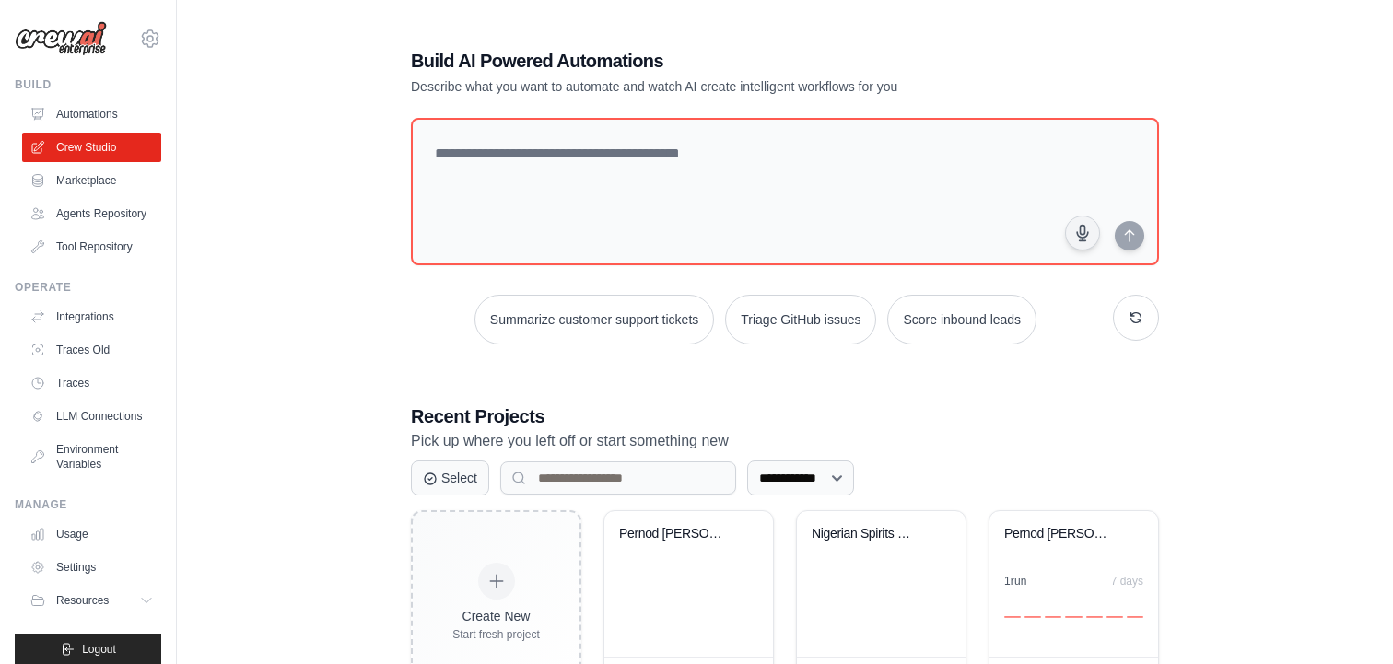
click at [103, 196] on ul "Automations Crew Studio Marketplace Agents Repository Tool Repository" at bounding box center [91, 181] width 139 height 162
click at [103, 214] on link "Agents Repository" at bounding box center [93, 213] width 139 height 29
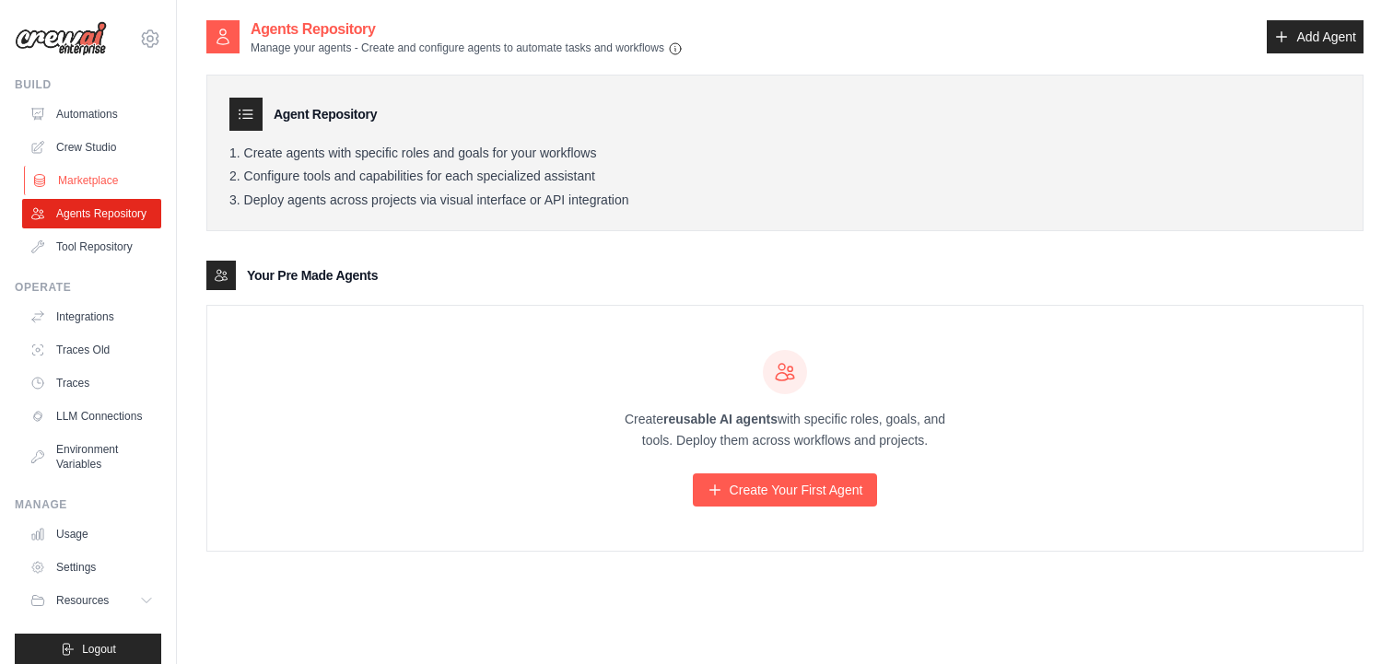
click at [94, 183] on link "Marketplace" at bounding box center [93, 180] width 139 height 29
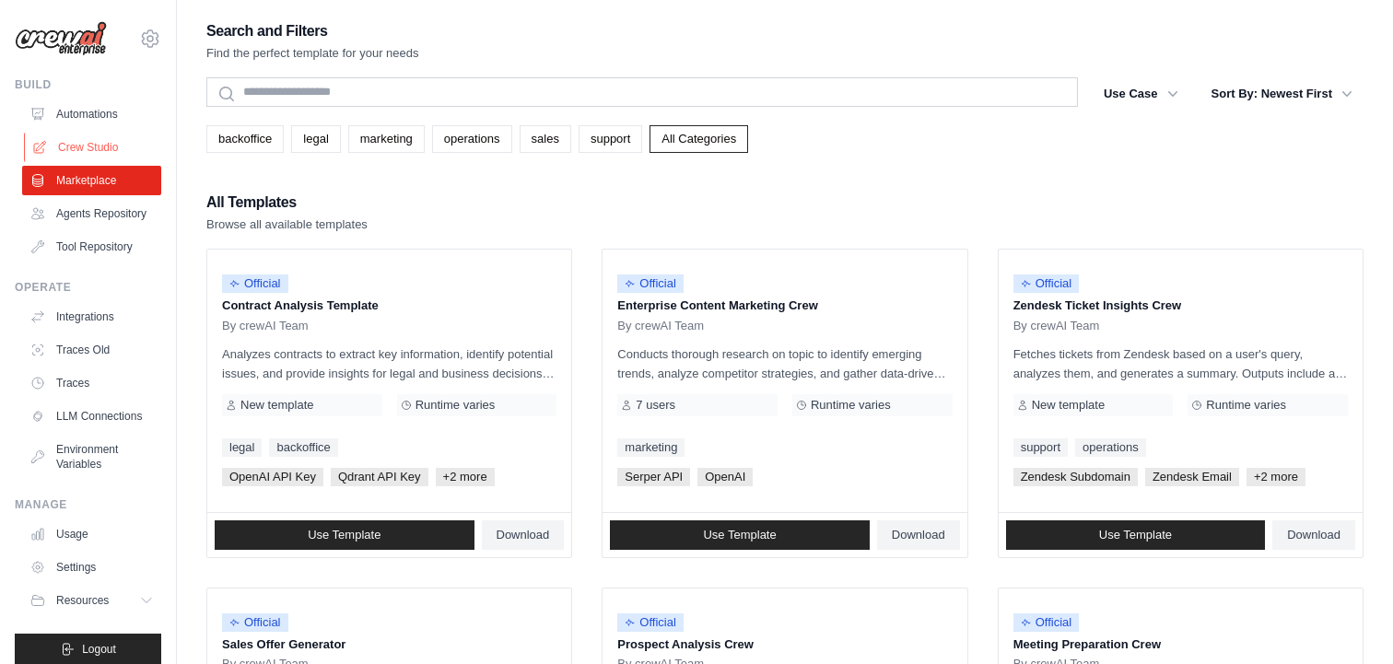
click at [81, 149] on link "Crew Studio" at bounding box center [93, 147] width 139 height 29
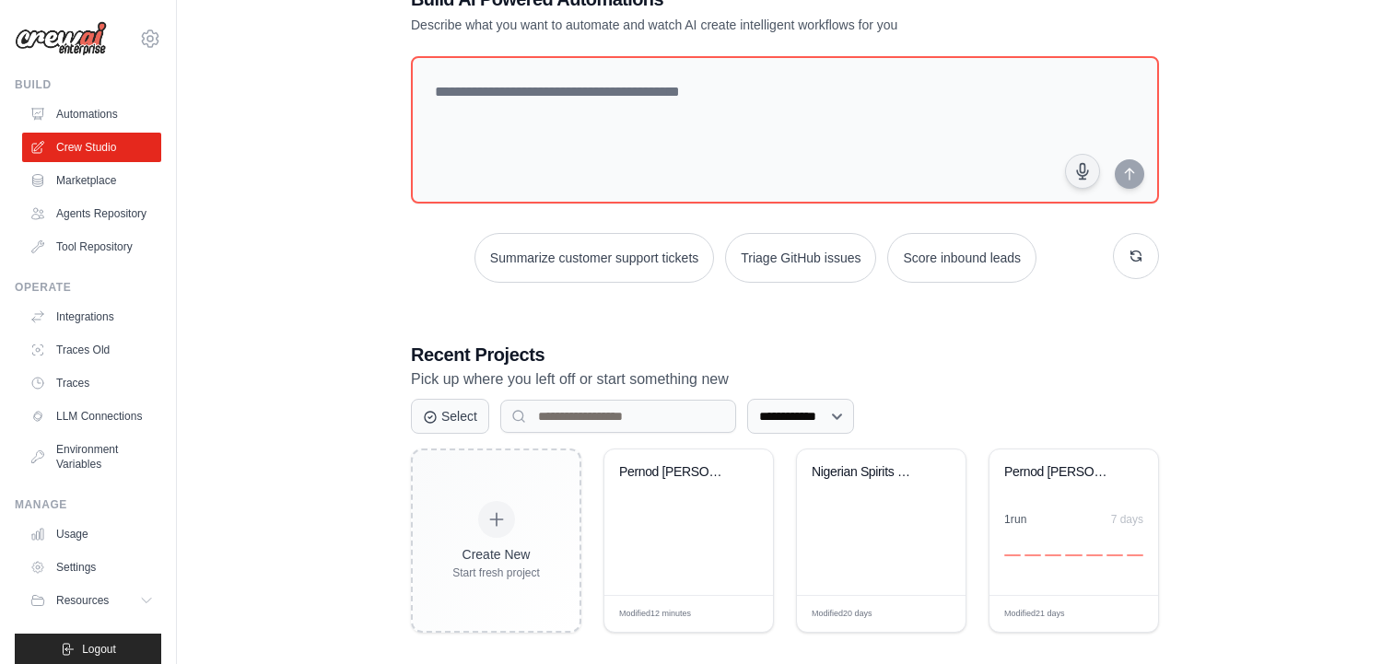
scroll to position [77, 0]
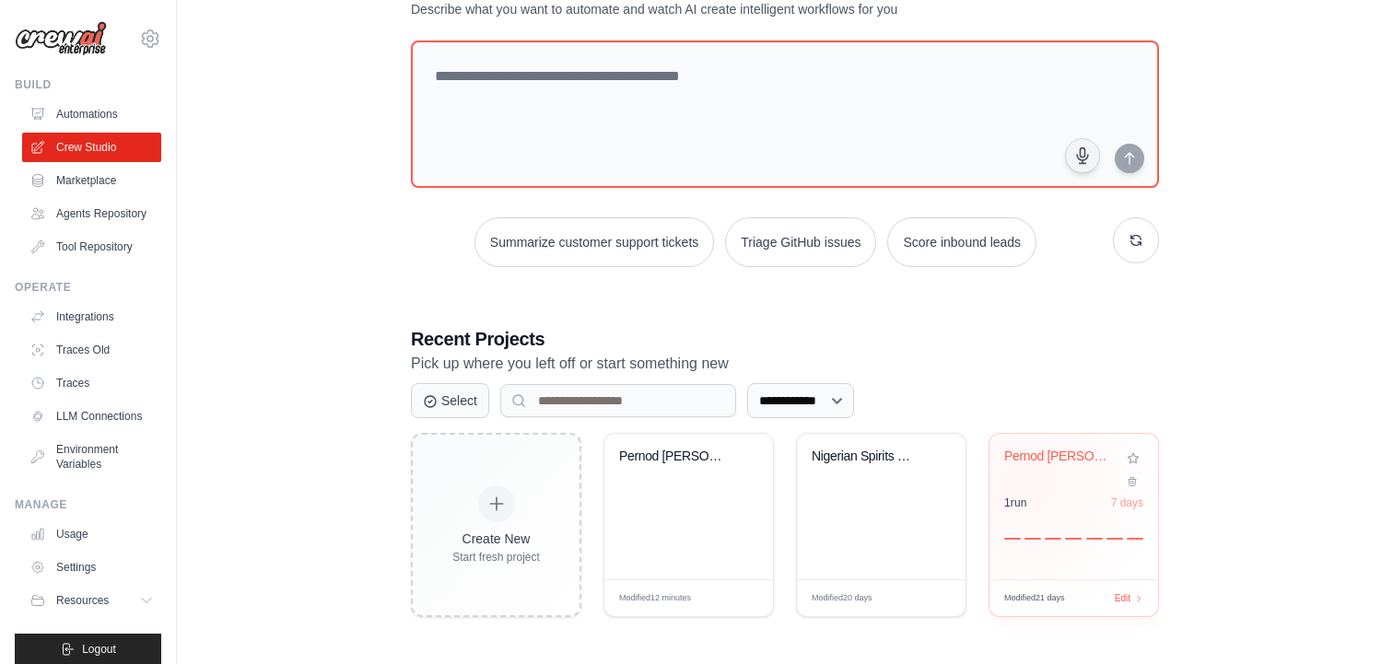
click at [1027, 483] on div "Pernod [PERSON_NAME] Global Whiskey Campai..." at bounding box center [1073, 470] width 139 height 42
click at [91, 385] on link "Traces" at bounding box center [93, 383] width 139 height 29
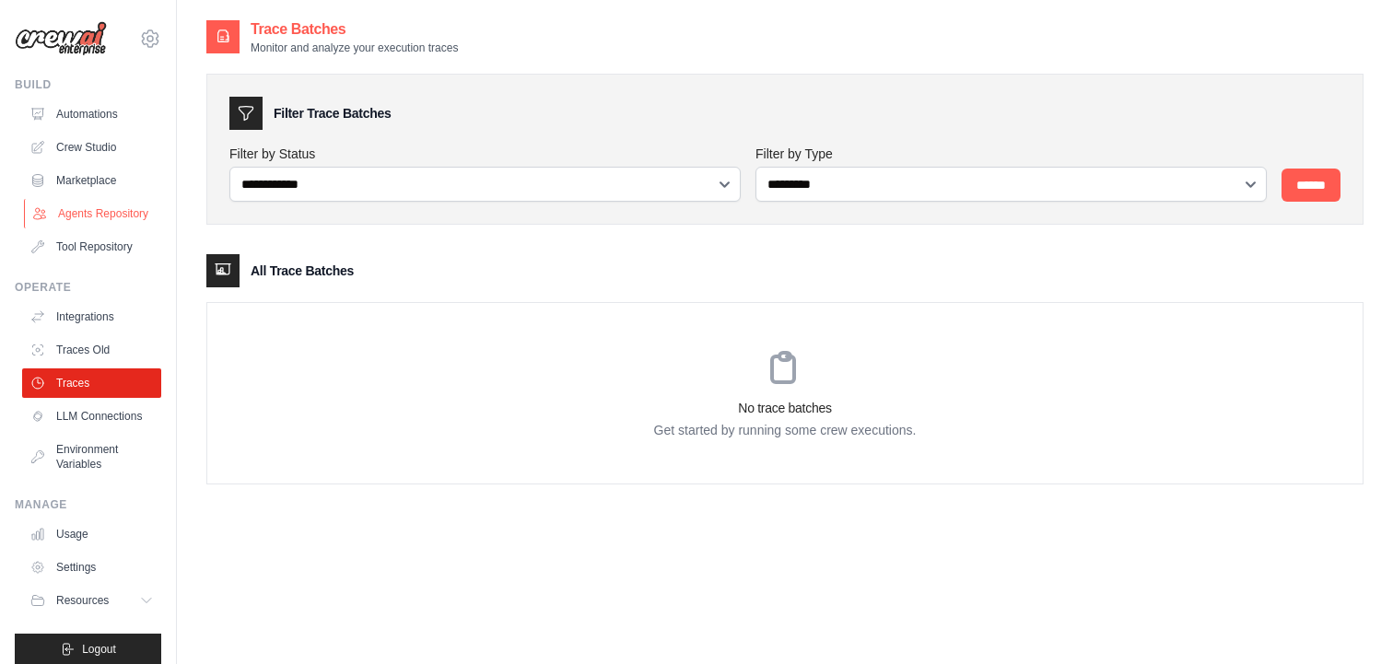
click at [84, 204] on link "Agents Repository" at bounding box center [93, 213] width 139 height 29
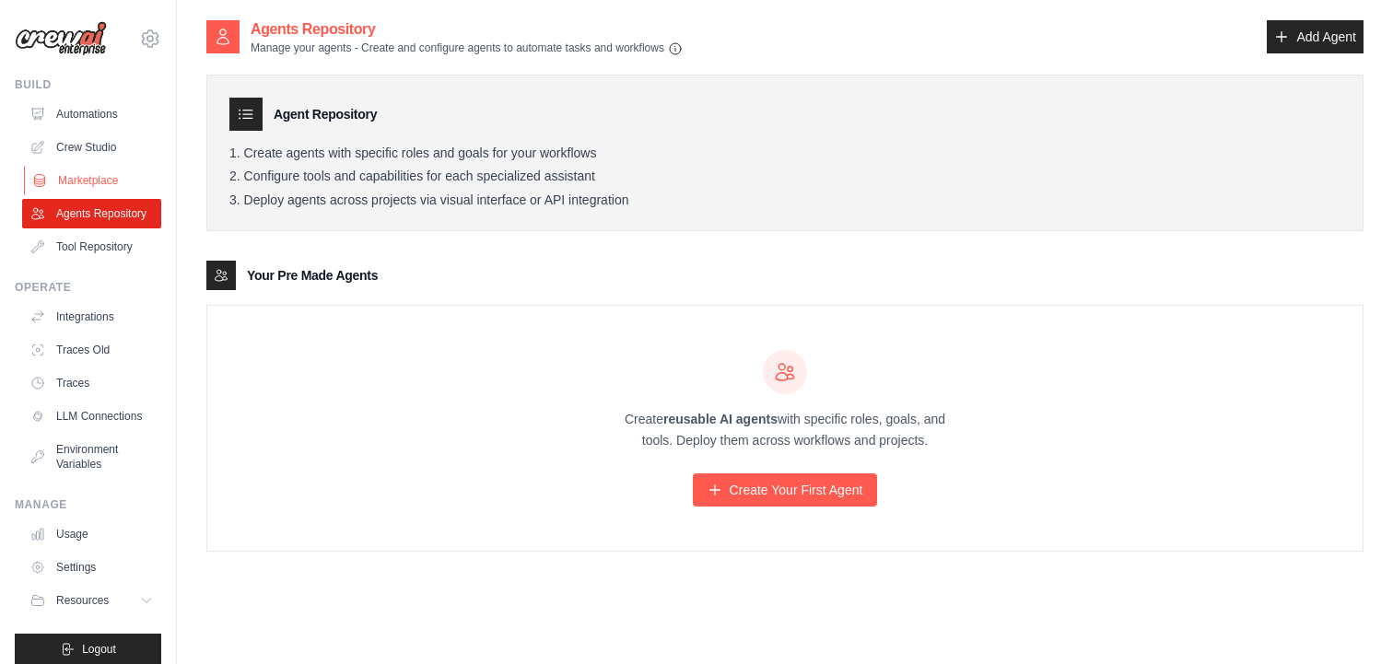
click at [84, 166] on link "Marketplace" at bounding box center [93, 180] width 139 height 29
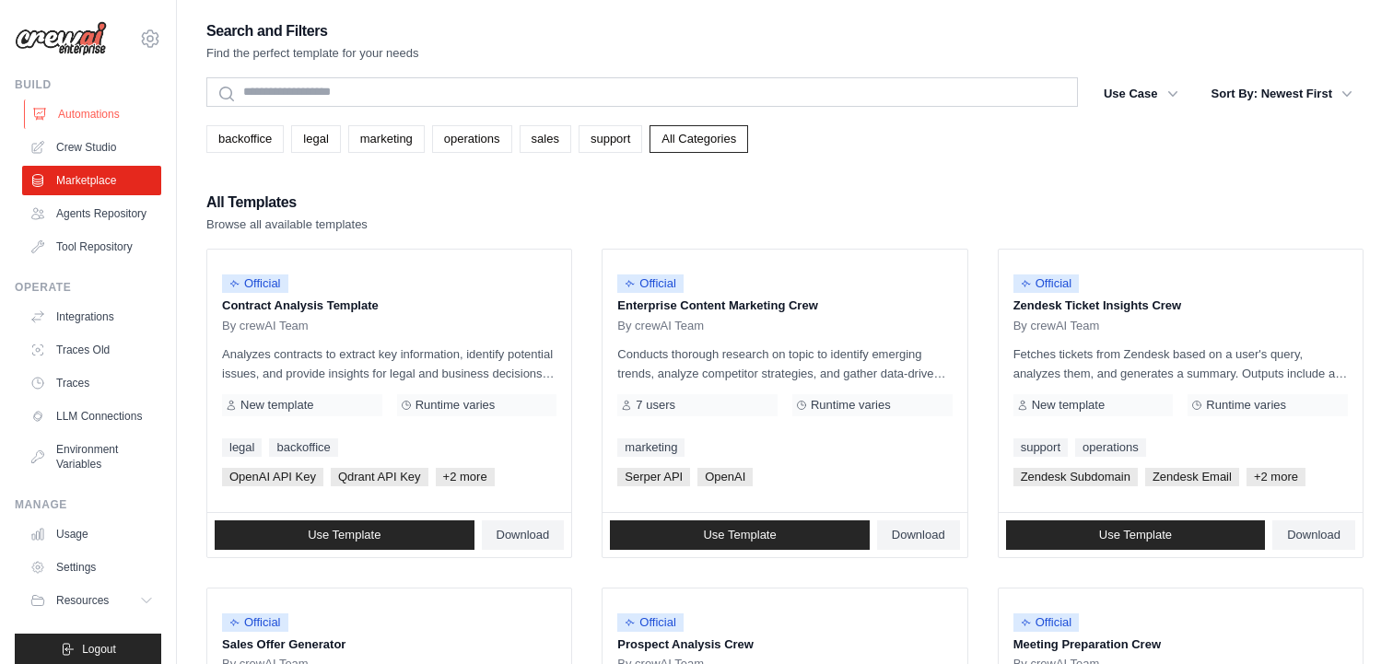
click at [94, 111] on link "Automations" at bounding box center [93, 114] width 139 height 29
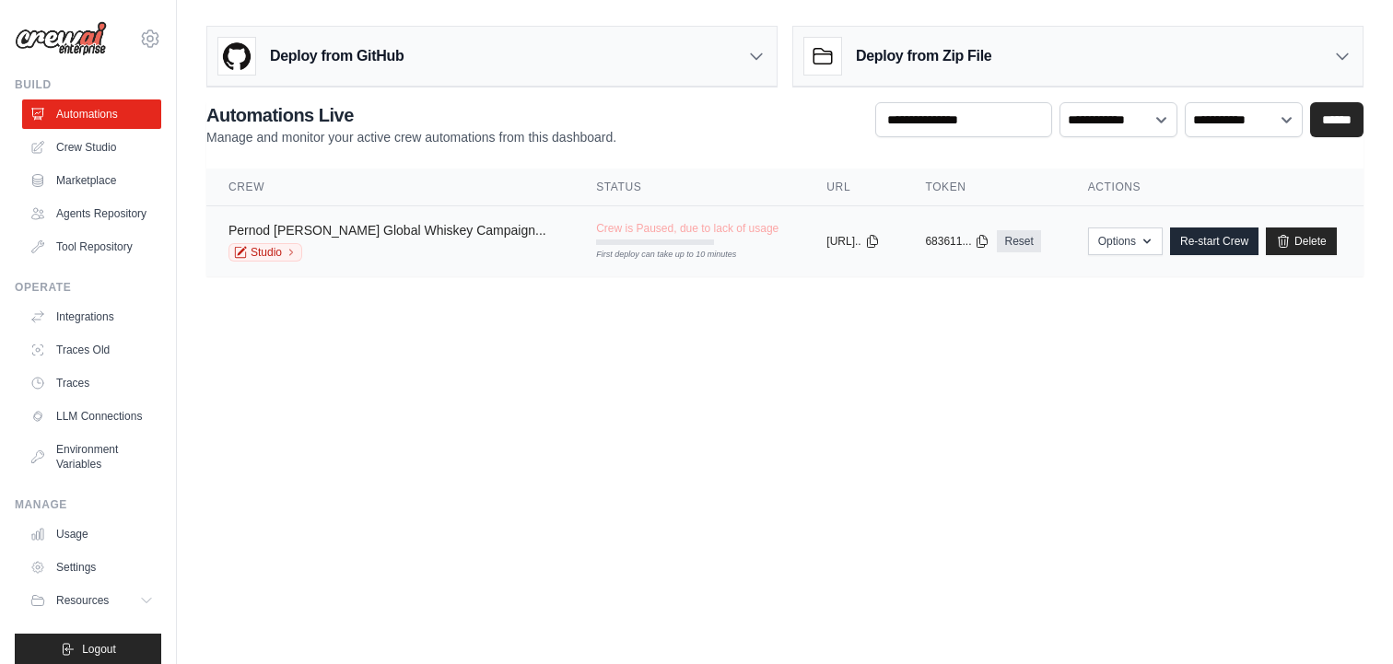
click at [350, 228] on link "Pernod Ricard Global Whiskey Campaign..." at bounding box center [387, 230] width 318 height 15
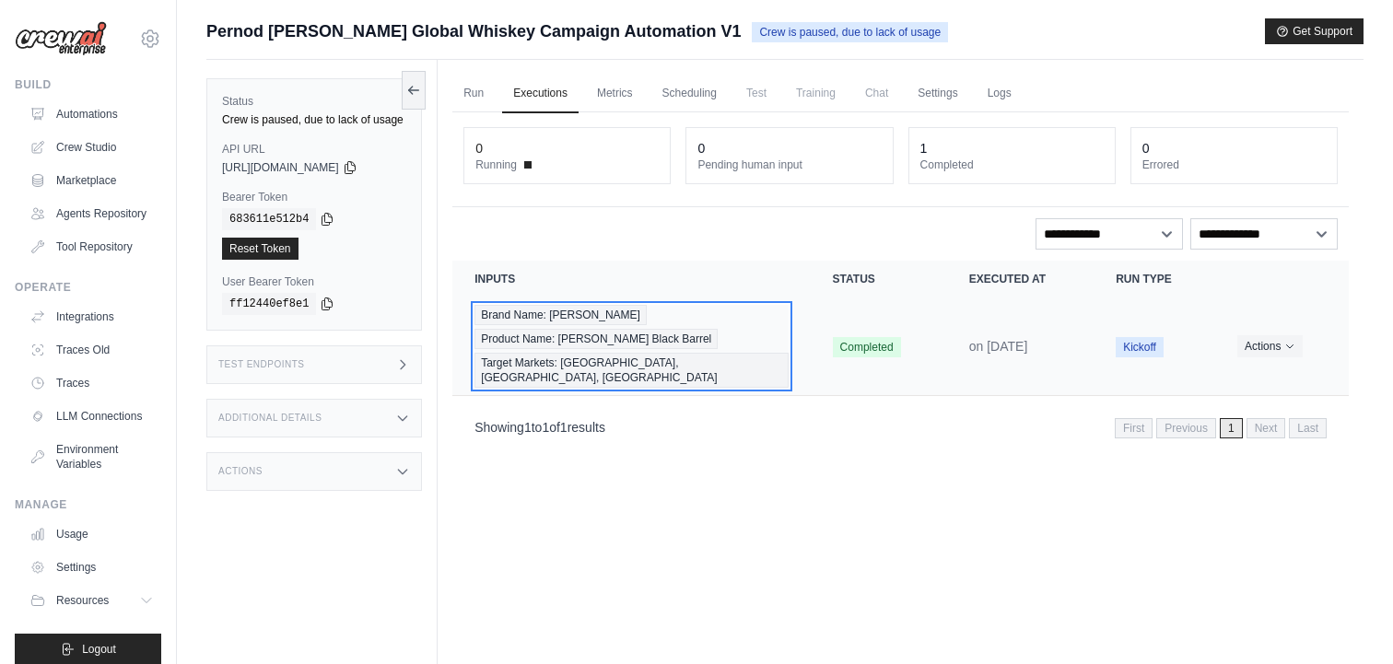
click at [623, 343] on span "Product Name: Jameson Black Barrel" at bounding box center [595, 339] width 243 height 20
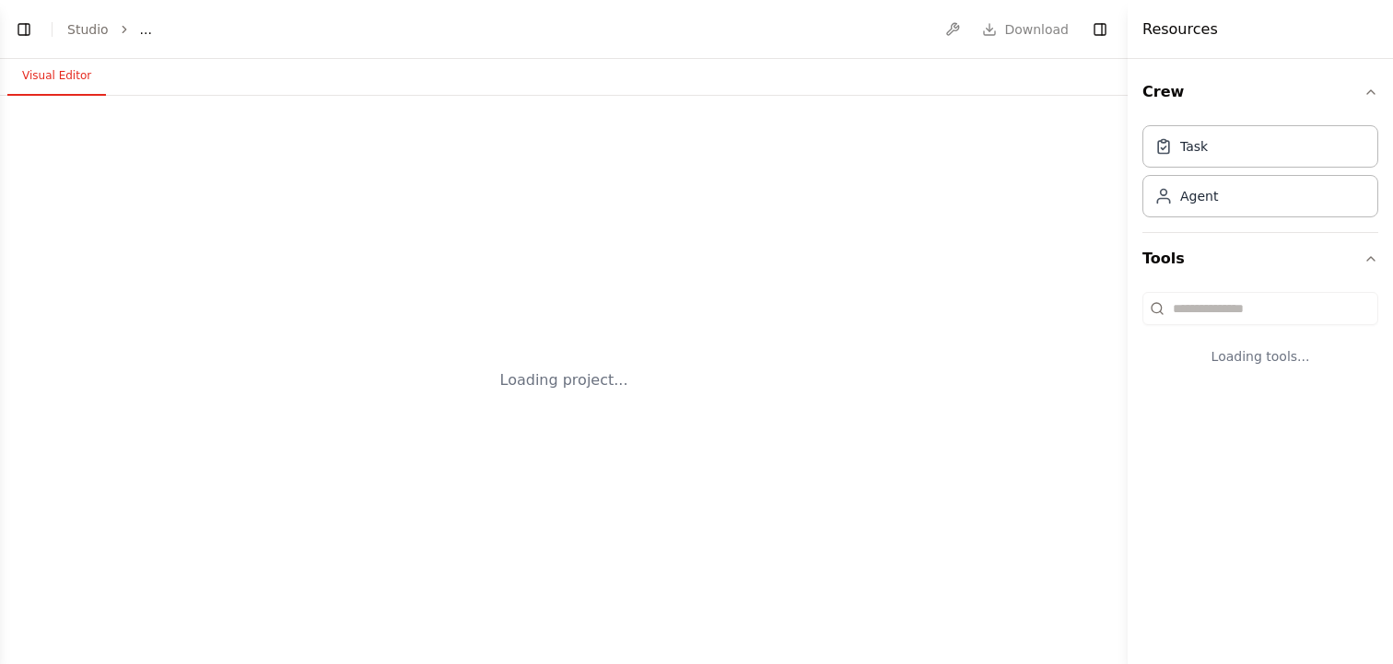
click at [1031, 454] on div "Loading project..." at bounding box center [564, 380] width 1128 height 568
select select "****"
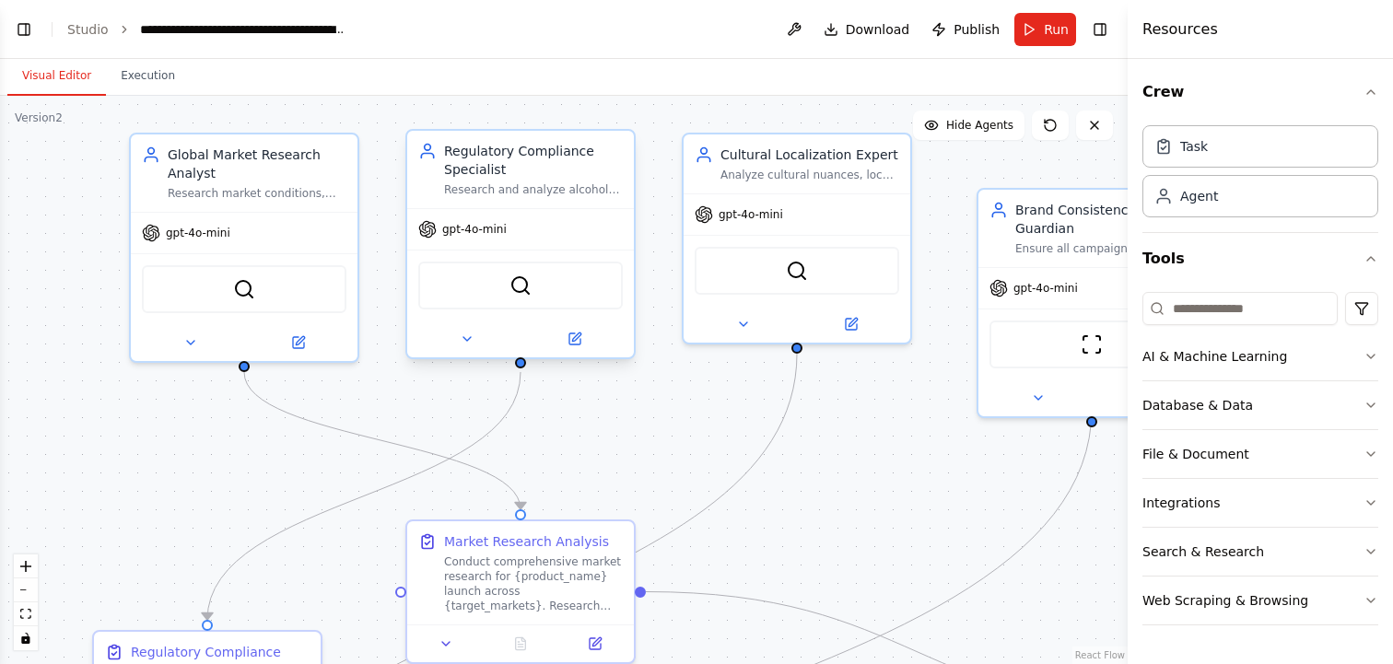
scroll to position [1748, 0]
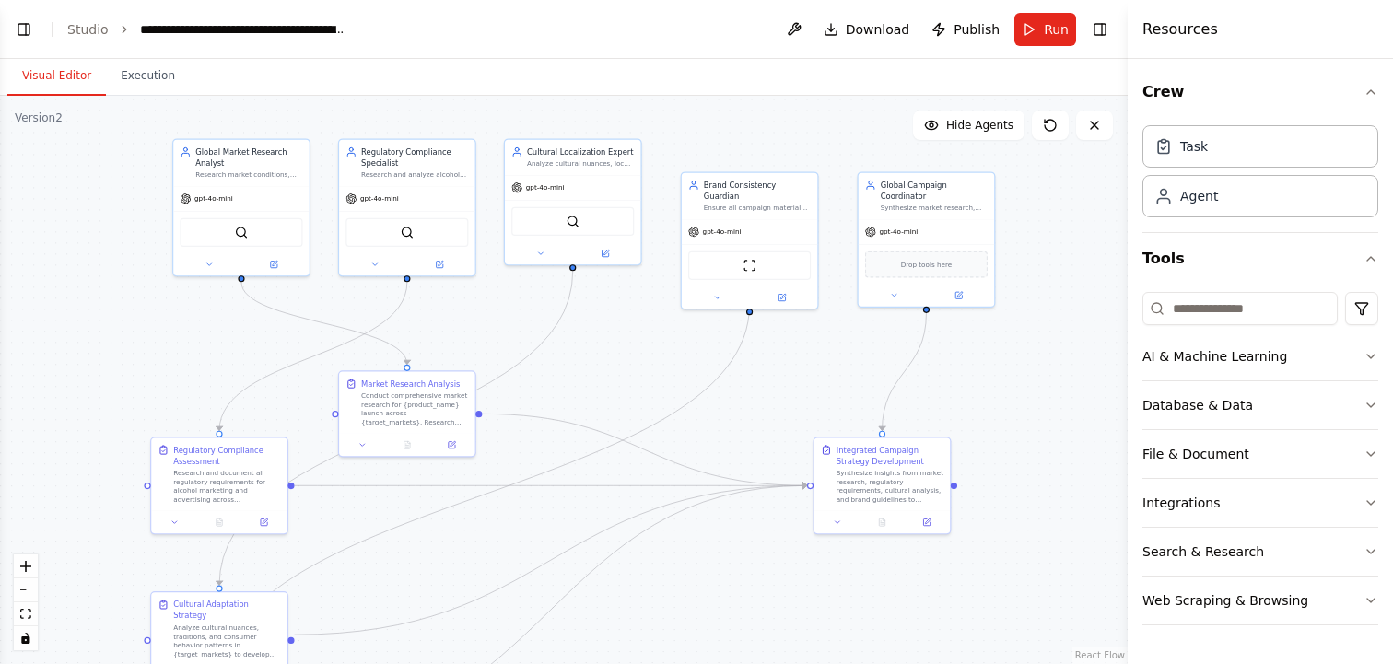
drag, startPoint x: 781, startPoint y: 405, endPoint x: 705, endPoint y: 338, distance: 101.8
click at [703, 338] on div ".deletable-edge-delete-btn { width: 20px; height: 20px; border: 0px solid #ffff…" at bounding box center [564, 380] width 1128 height 568
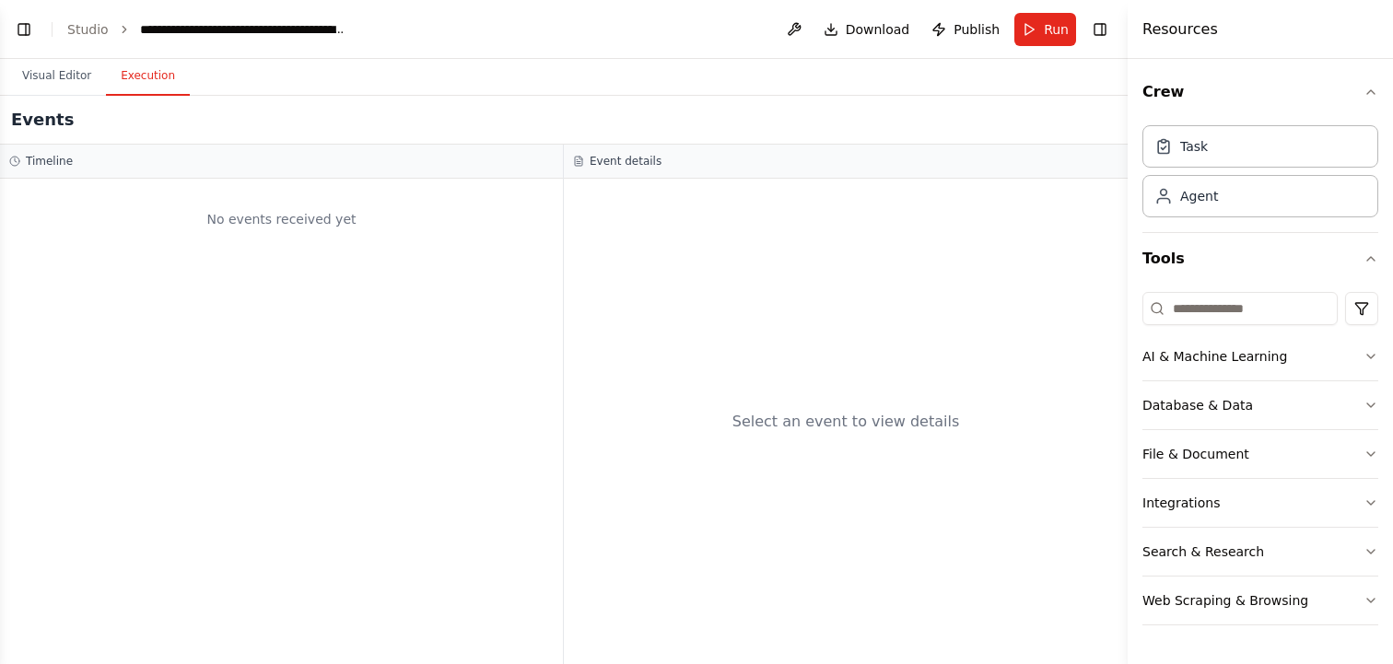
click at [147, 85] on button "Execution" at bounding box center [148, 76] width 84 height 39
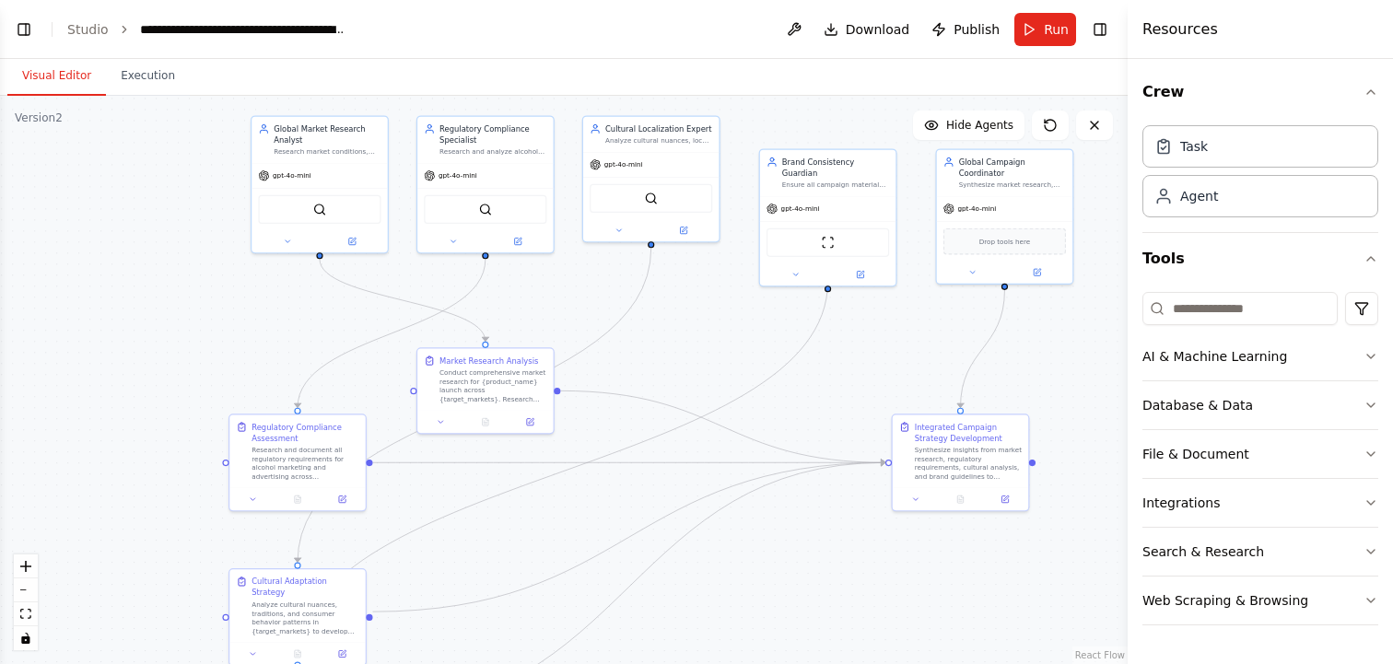
click at [66, 86] on button "Visual Editor" at bounding box center [56, 76] width 99 height 39
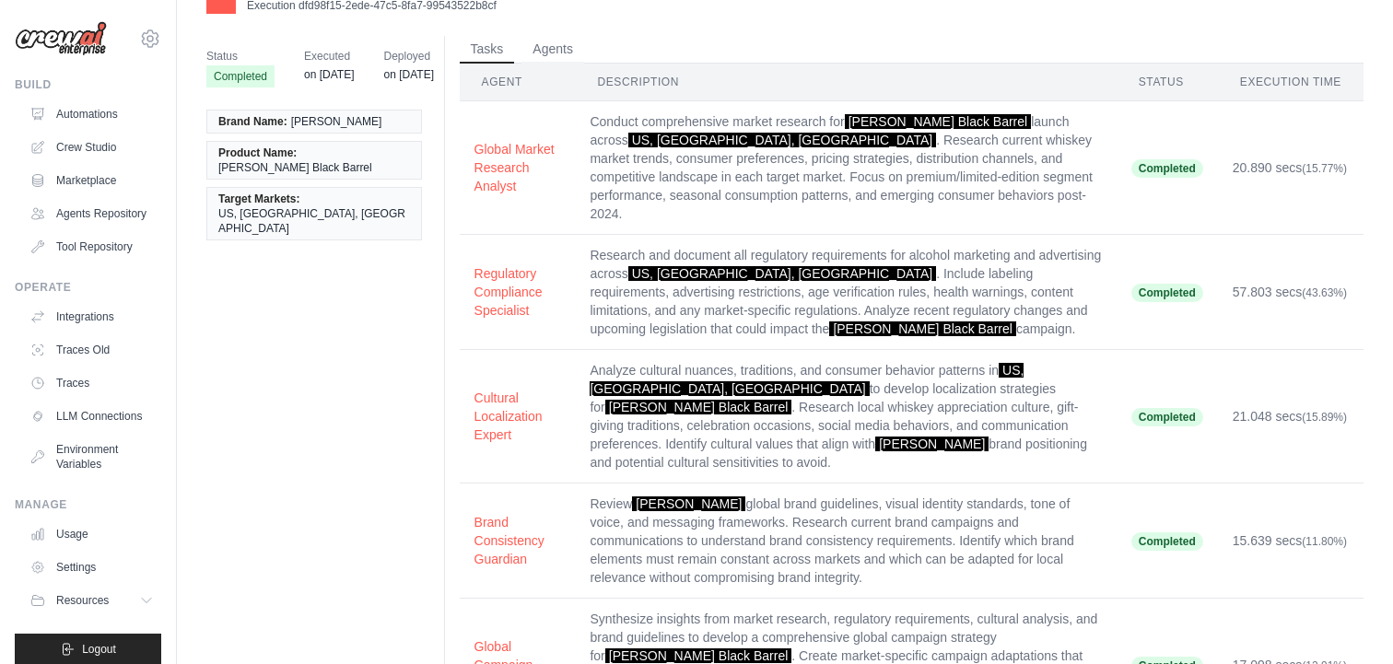
scroll to position [42, 0]
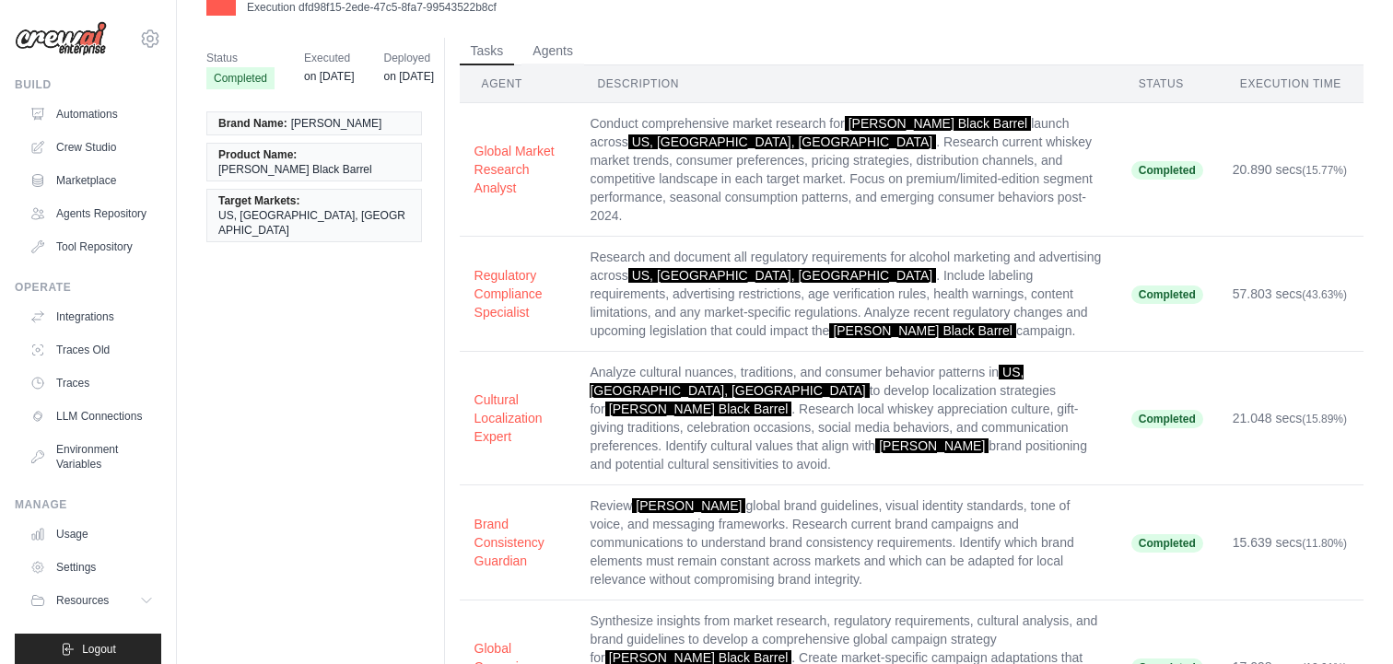
click at [761, 208] on td "Conduct comprehensive market research for [PERSON_NAME] Black Barrel launch acr…" at bounding box center [845, 170] width 541 height 134
click at [802, 163] on td "Conduct comprehensive market research for [PERSON_NAME] Black Barrel launch acr…" at bounding box center [845, 170] width 541 height 134
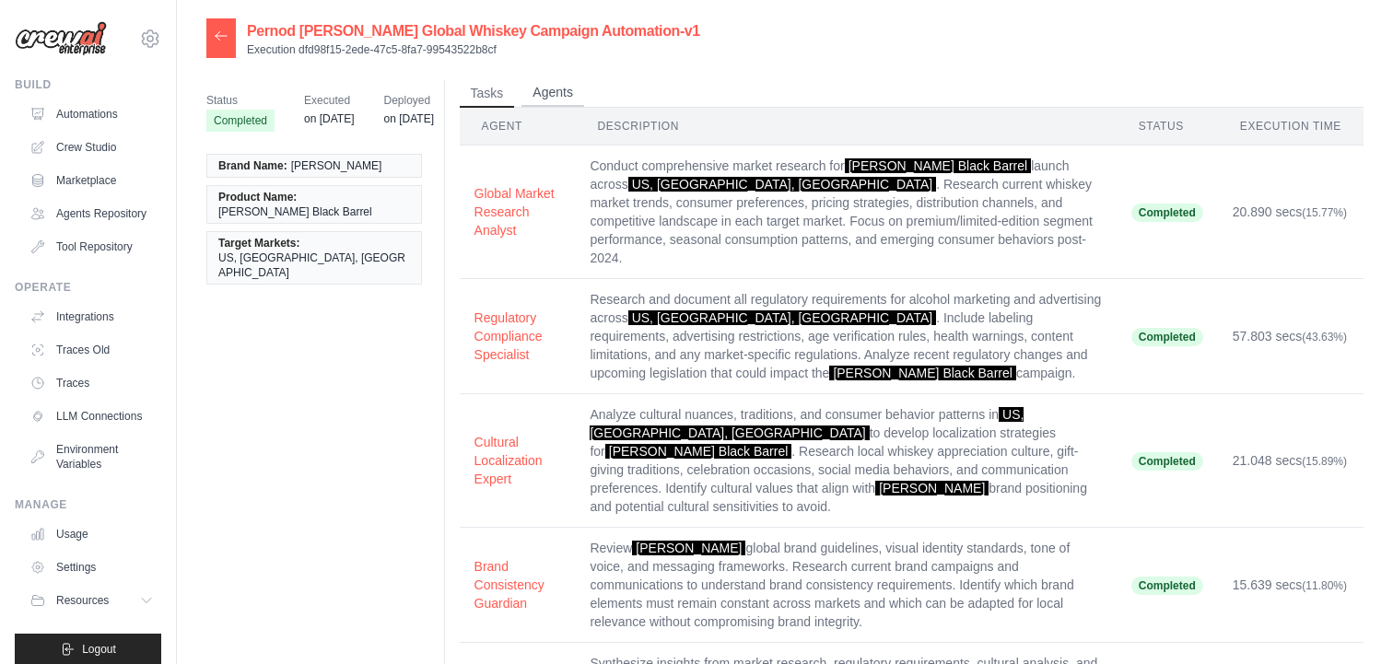
click at [539, 82] on button "Agents" at bounding box center [552, 93] width 63 height 28
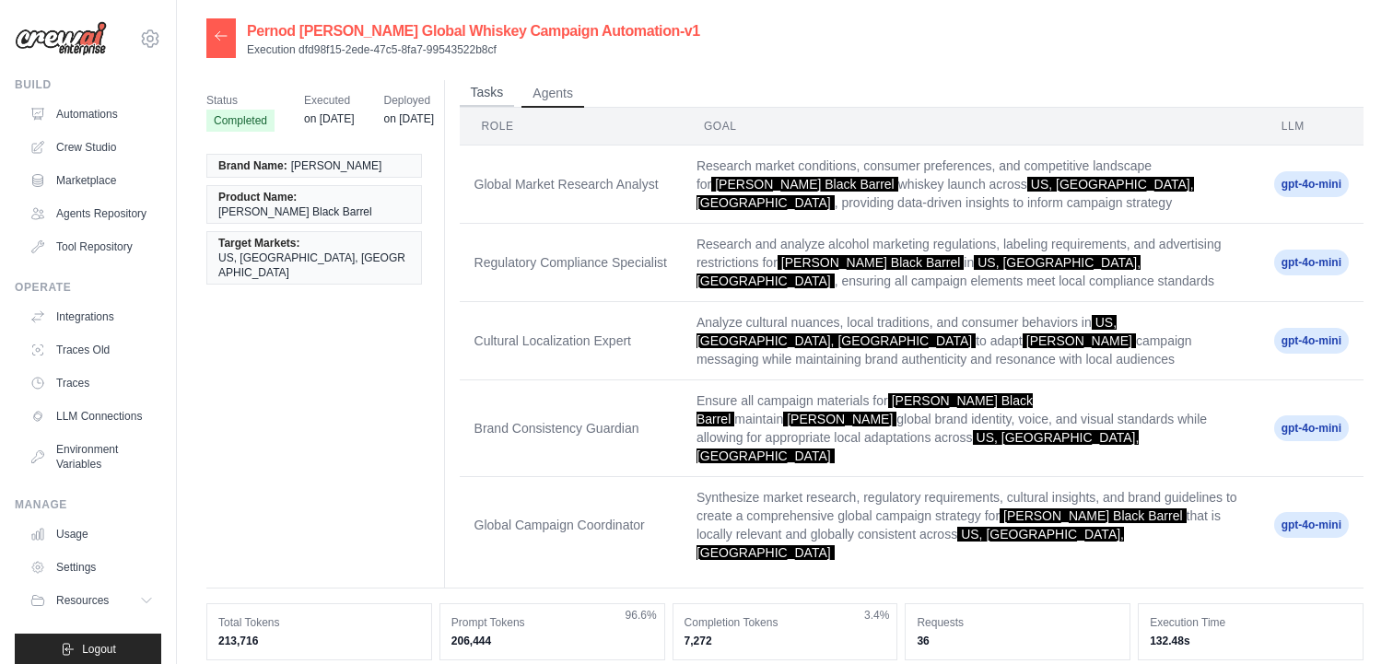
click at [490, 90] on button "Tasks" at bounding box center [487, 93] width 55 height 28
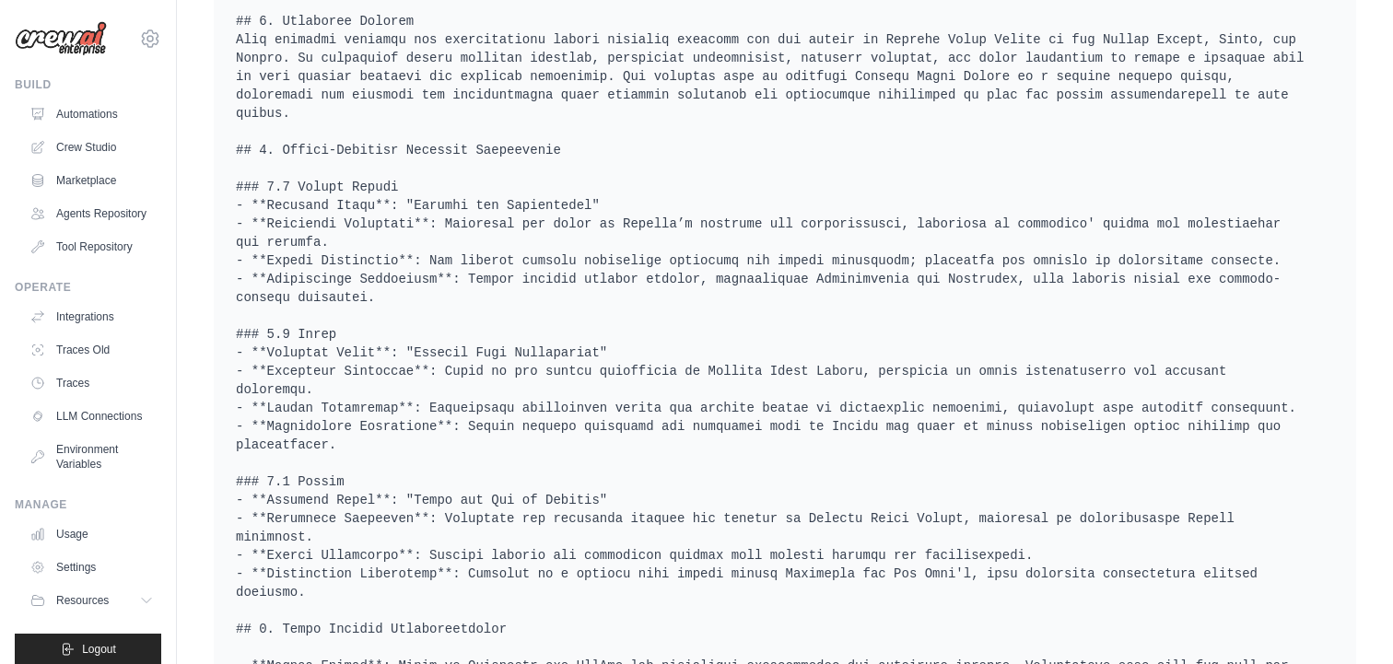
scroll to position [1490, 0]
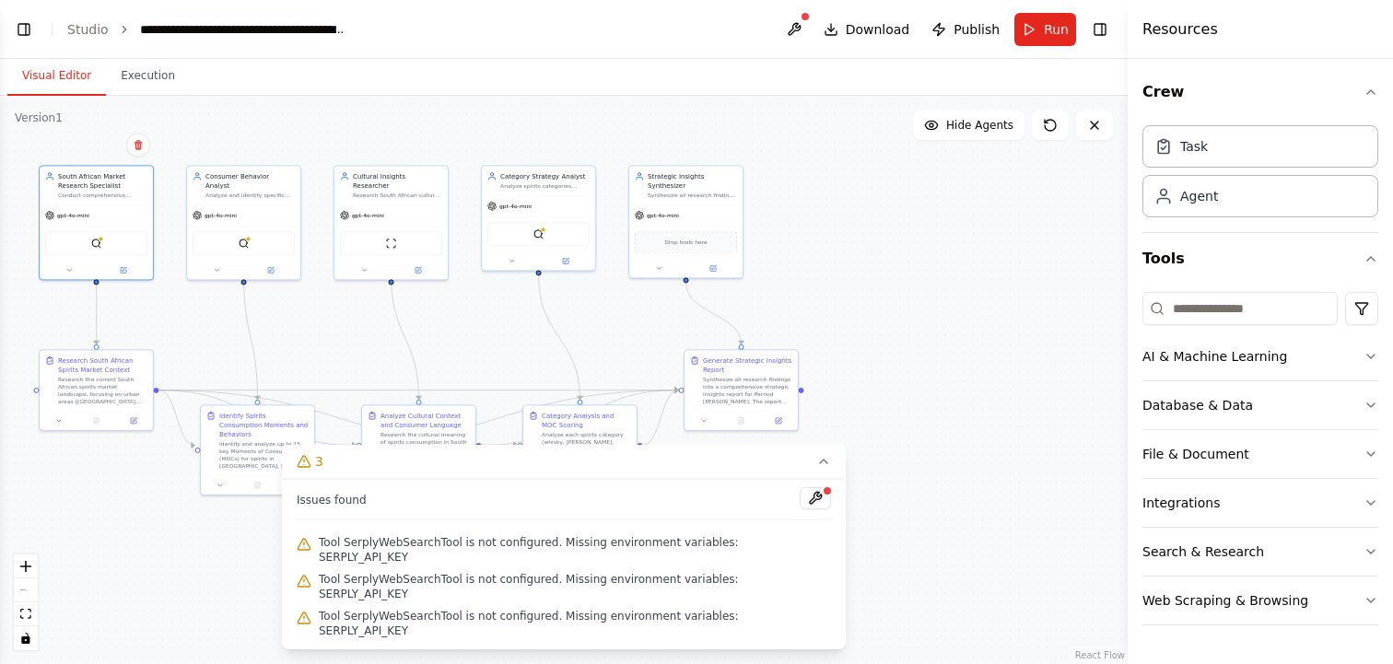
scroll to position [2451, 0]
